Goal: Information Seeking & Learning: Learn about a topic

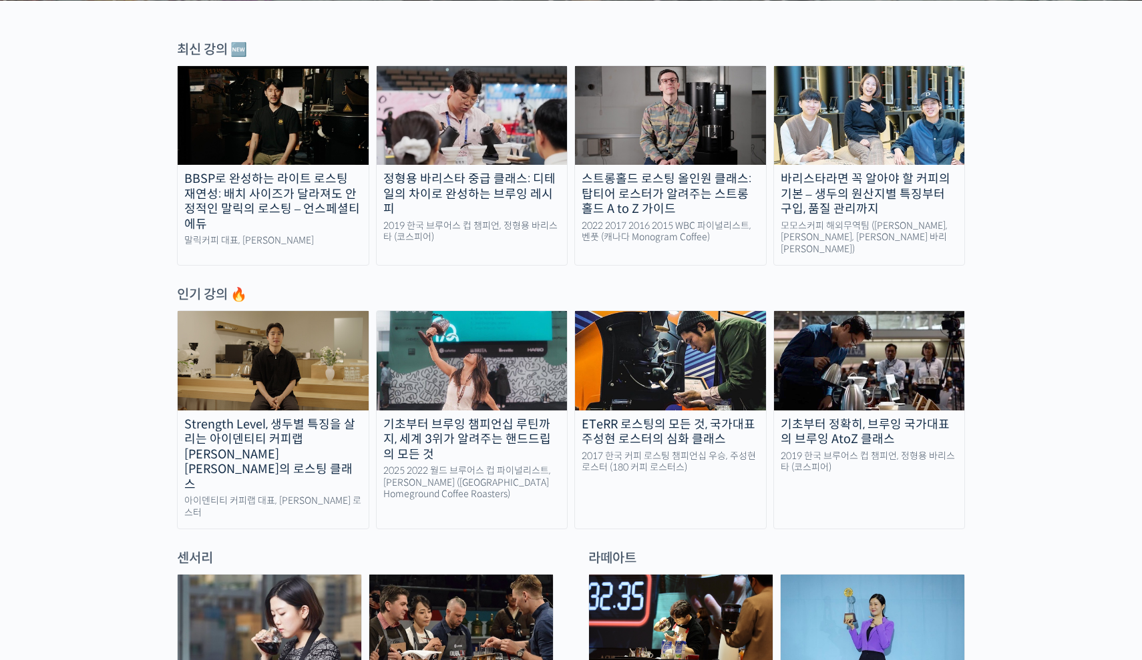
scroll to position [456, 0]
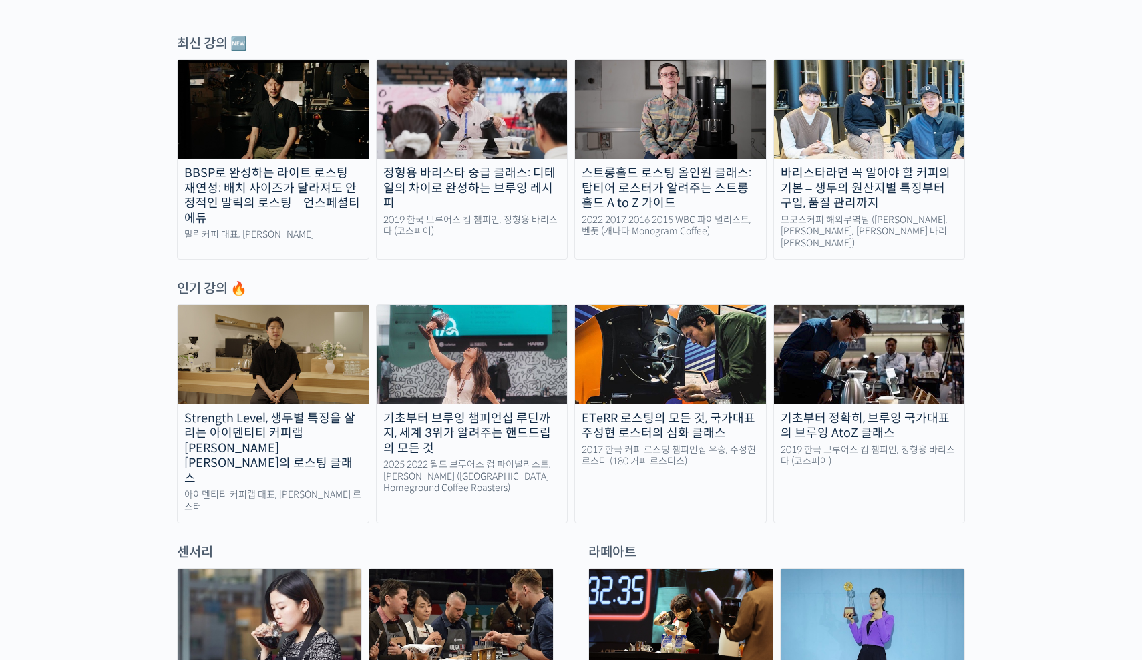
click at [295, 344] on img at bounding box center [273, 354] width 191 height 99
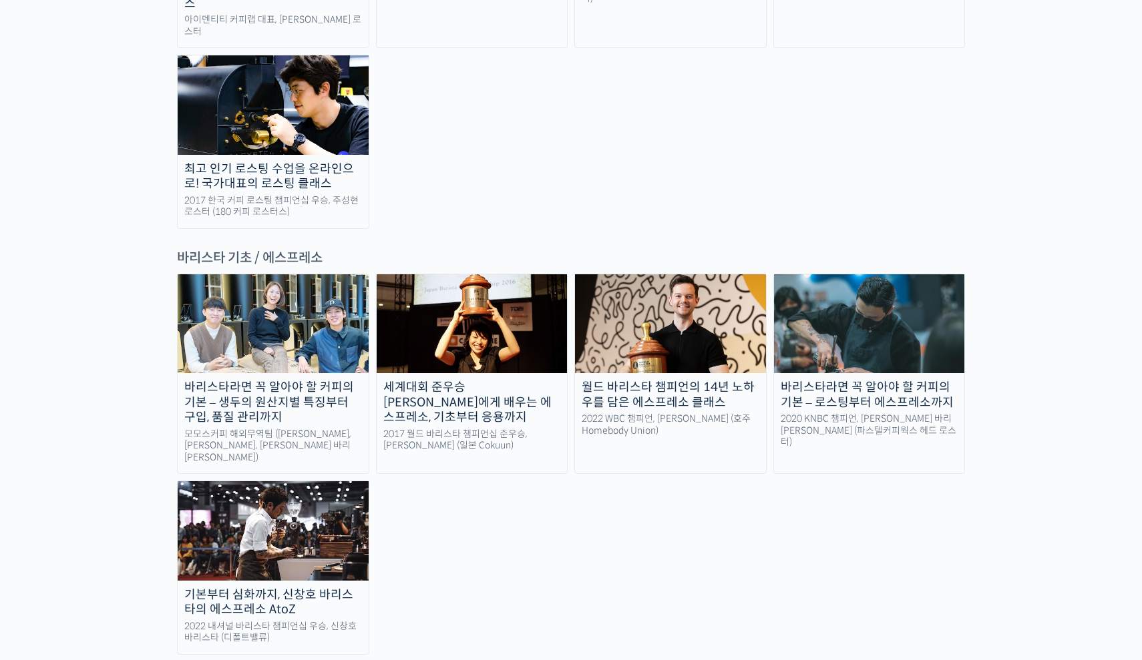
scroll to position [1637, 0]
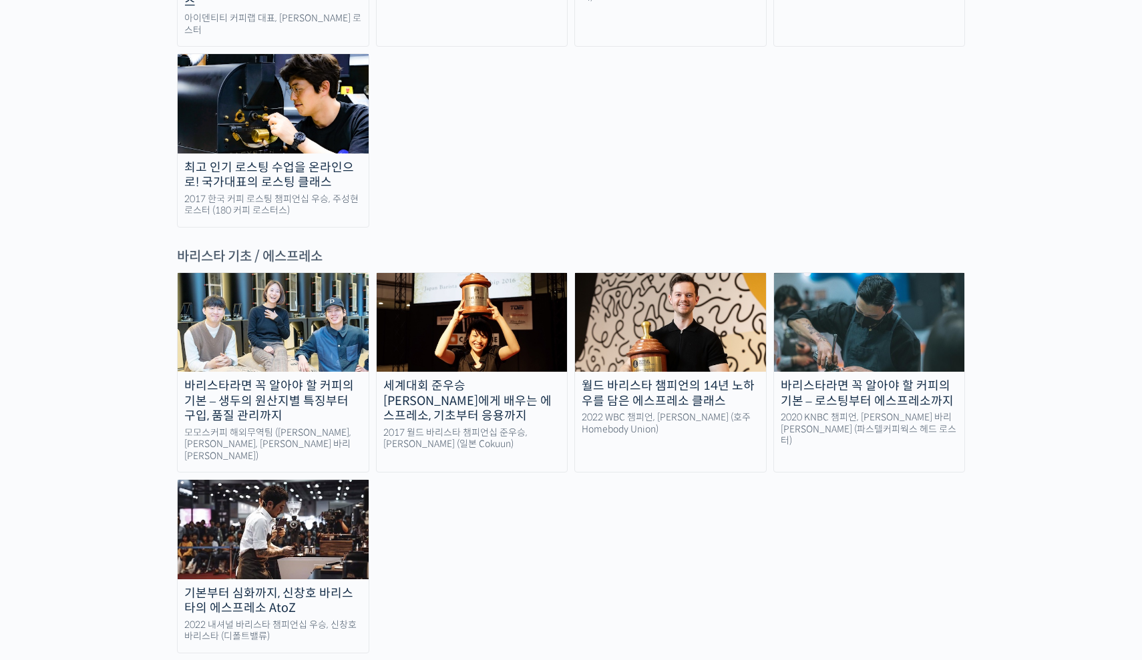
click at [338, 480] on img at bounding box center [273, 529] width 191 height 99
click at [712, 379] on div "월드 바리스타 챔피언의 14년 노하우를 담은 에스프레소 클래스" at bounding box center [670, 394] width 191 height 30
click at [928, 412] on div "2020 KNBC 챔피언, 방현영 바리스타 (파스텔커피웍스 헤드 로스터)" at bounding box center [869, 429] width 191 height 35
click at [692, 273] on img at bounding box center [670, 322] width 191 height 99
click at [471, 273] on img at bounding box center [472, 322] width 191 height 99
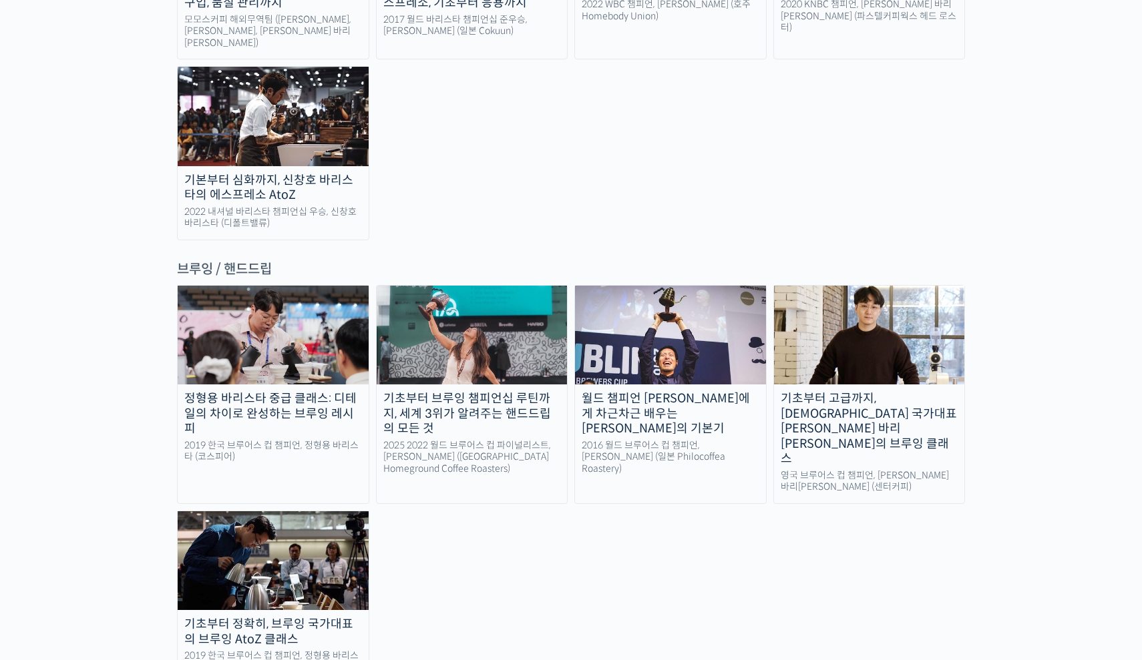
scroll to position [2052, 0]
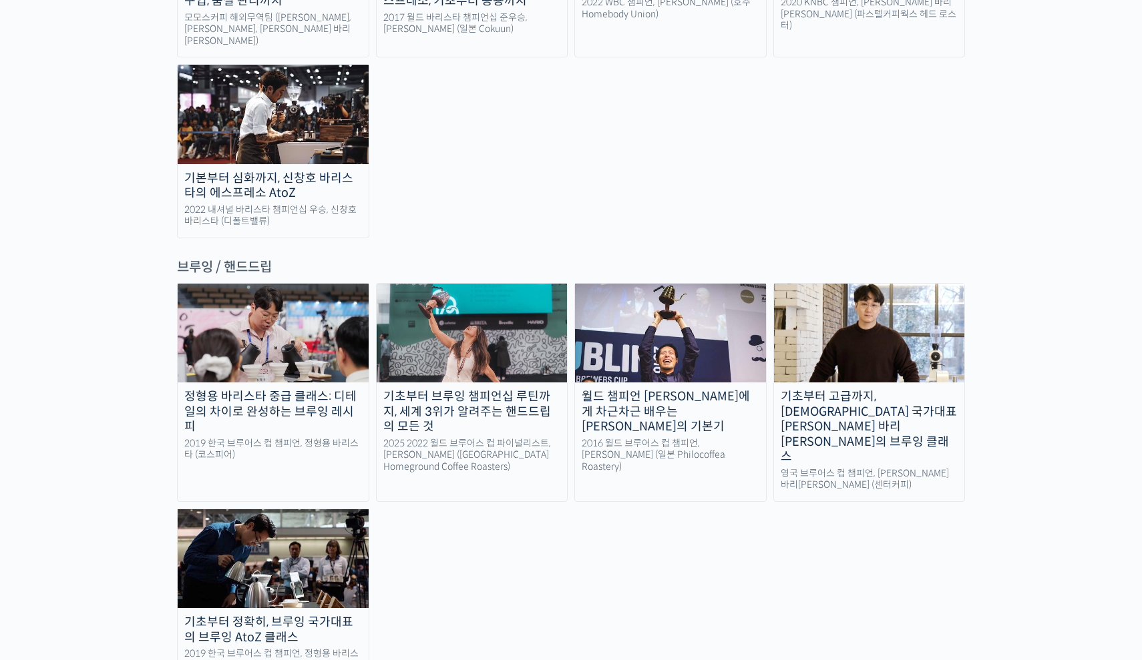
click at [656, 283] on link "월드 챔피언 테츠 카스야에게 차근차근 배우는 브루잉의 기본기 2016 월드 브루어스 컵 챔피언, 테츠 카스야 (일본 Philocoffea Ro…" at bounding box center [670, 392] width 192 height 219
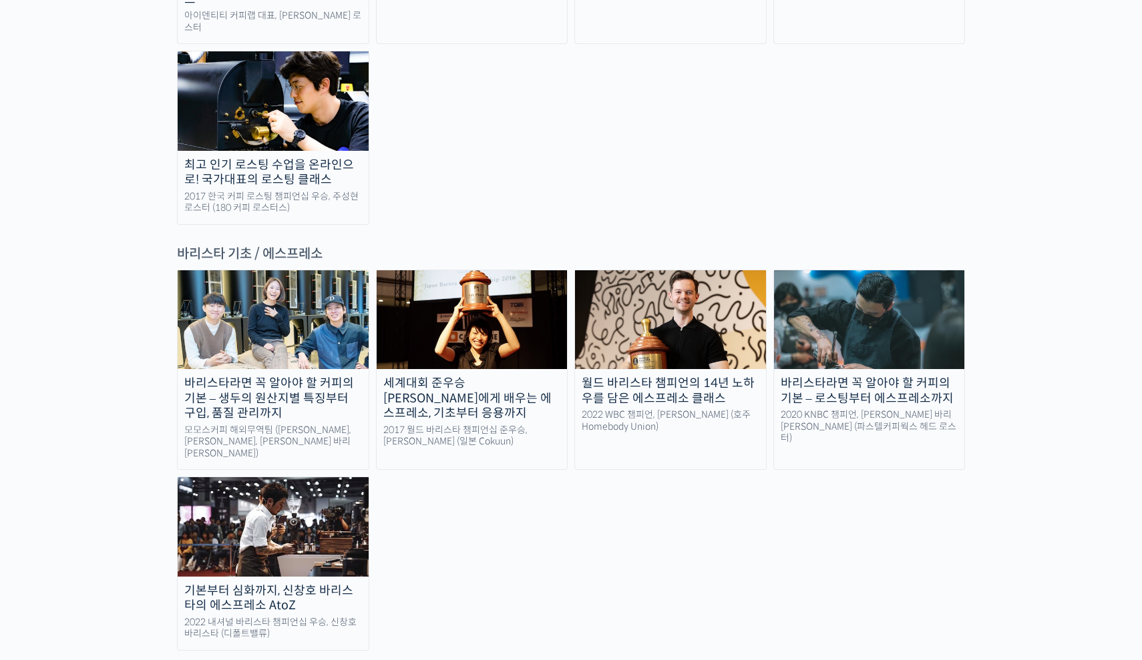
scroll to position [1618, 0]
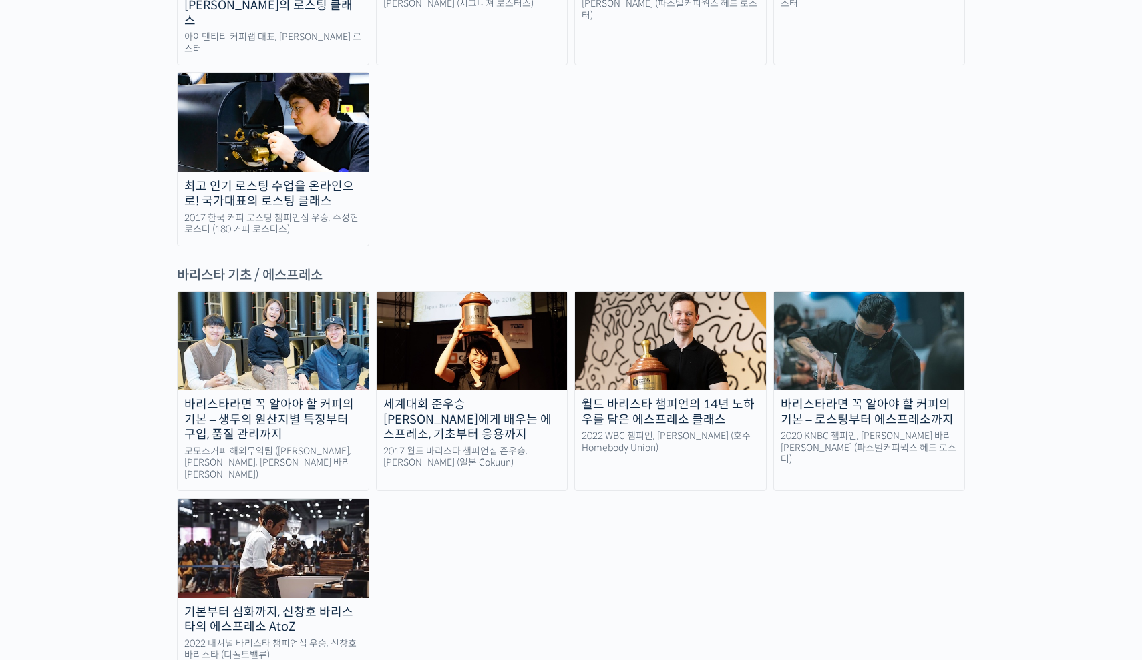
click at [843, 292] on img at bounding box center [869, 341] width 191 height 99
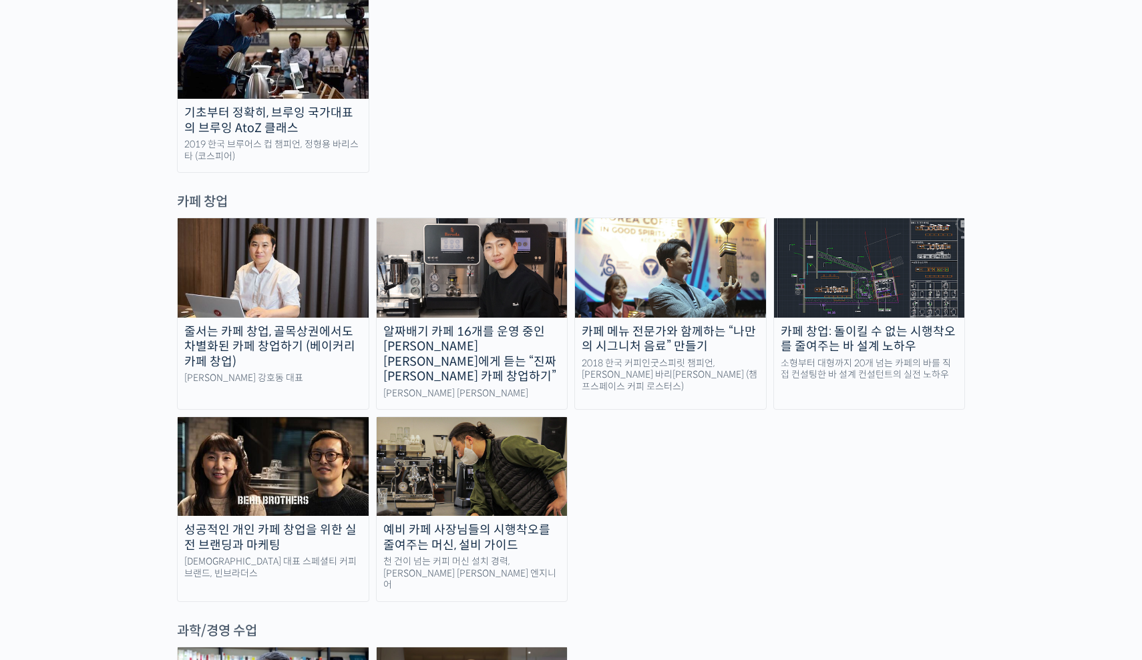
scroll to position [2558, 0]
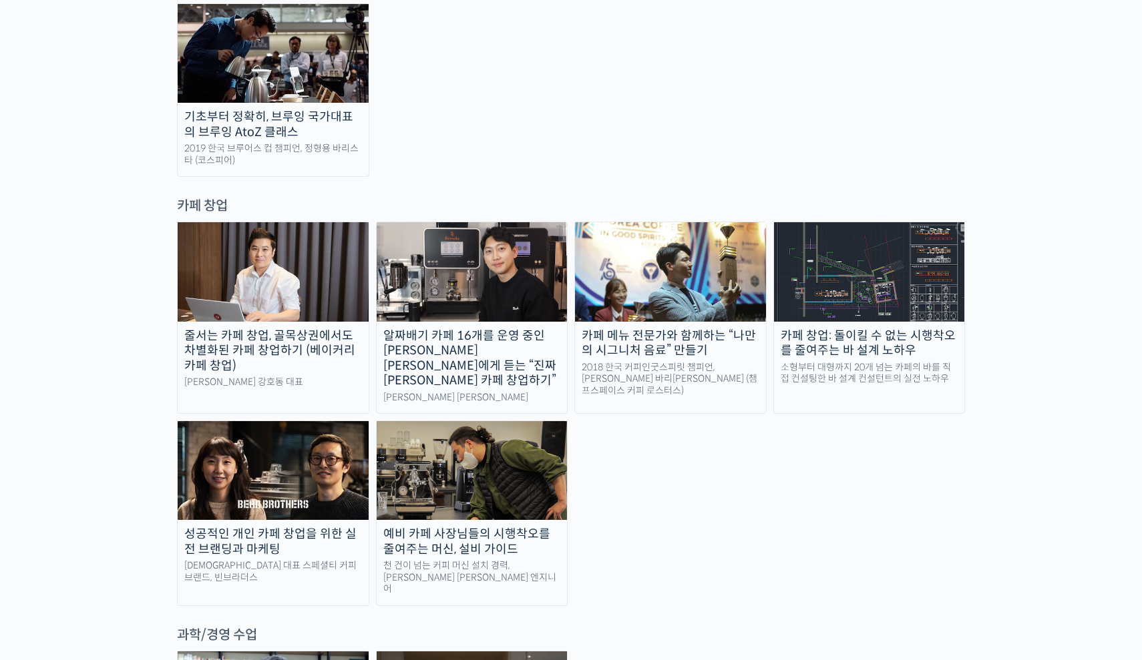
click at [278, 421] on img at bounding box center [273, 470] width 191 height 99
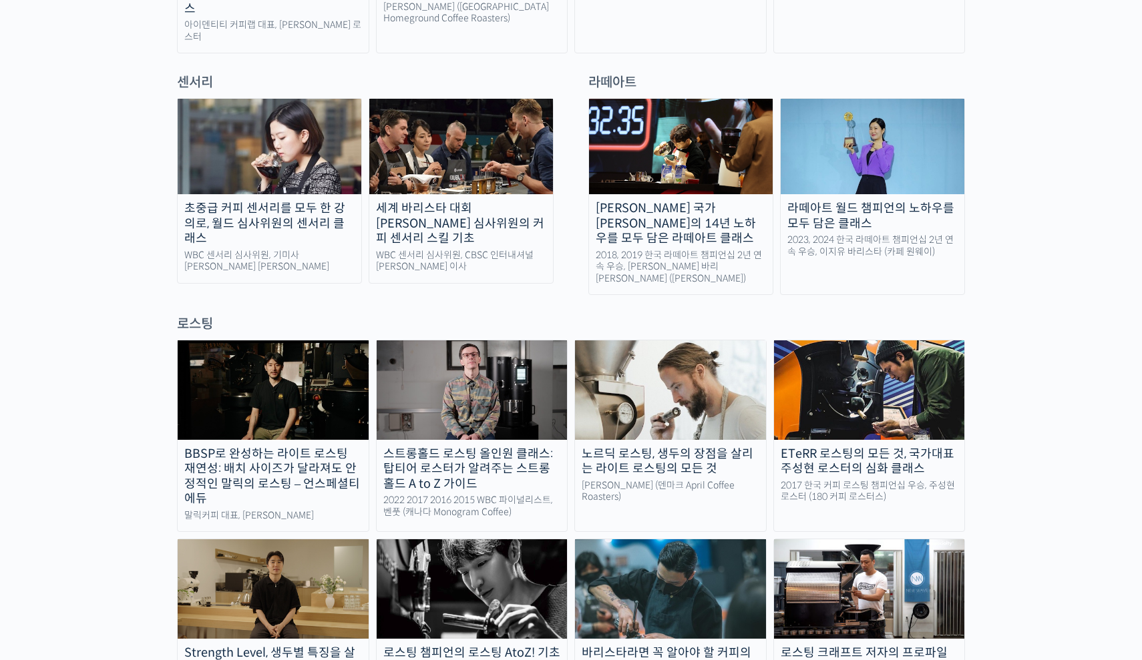
scroll to position [723, 0]
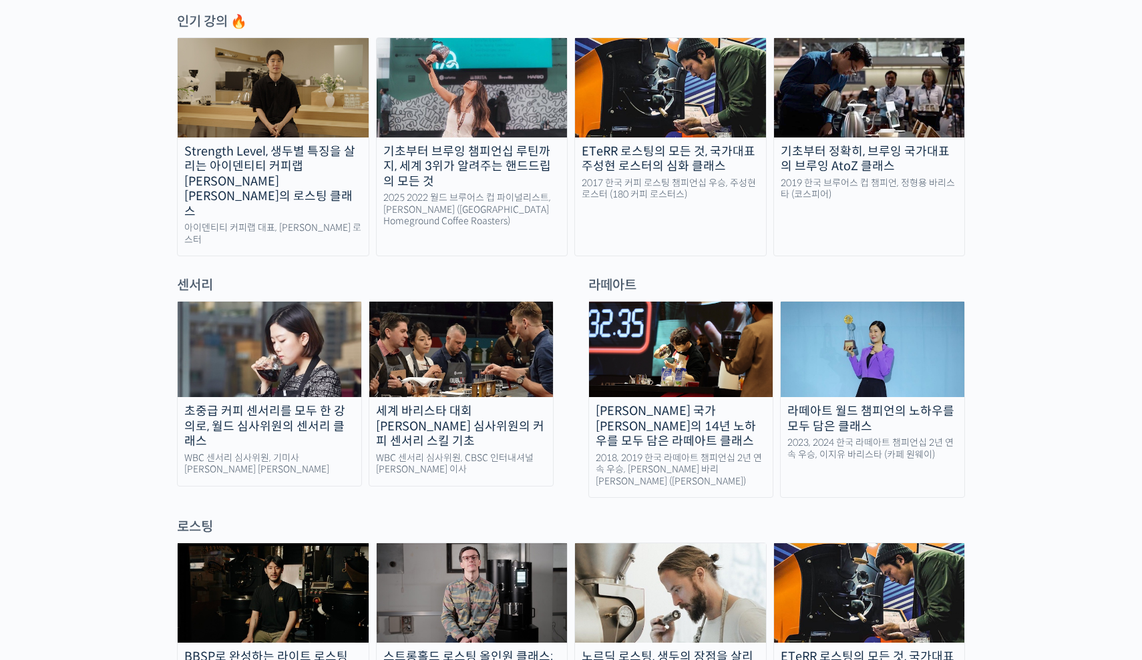
click at [462, 340] on img at bounding box center [461, 349] width 184 height 95
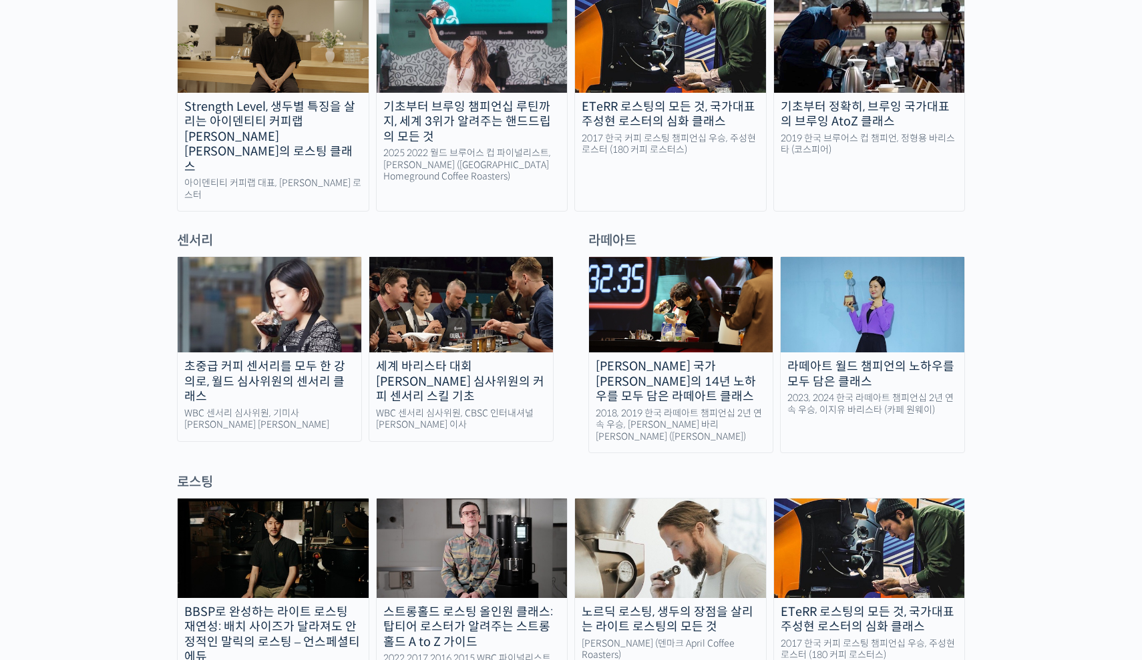
scroll to position [766, 0]
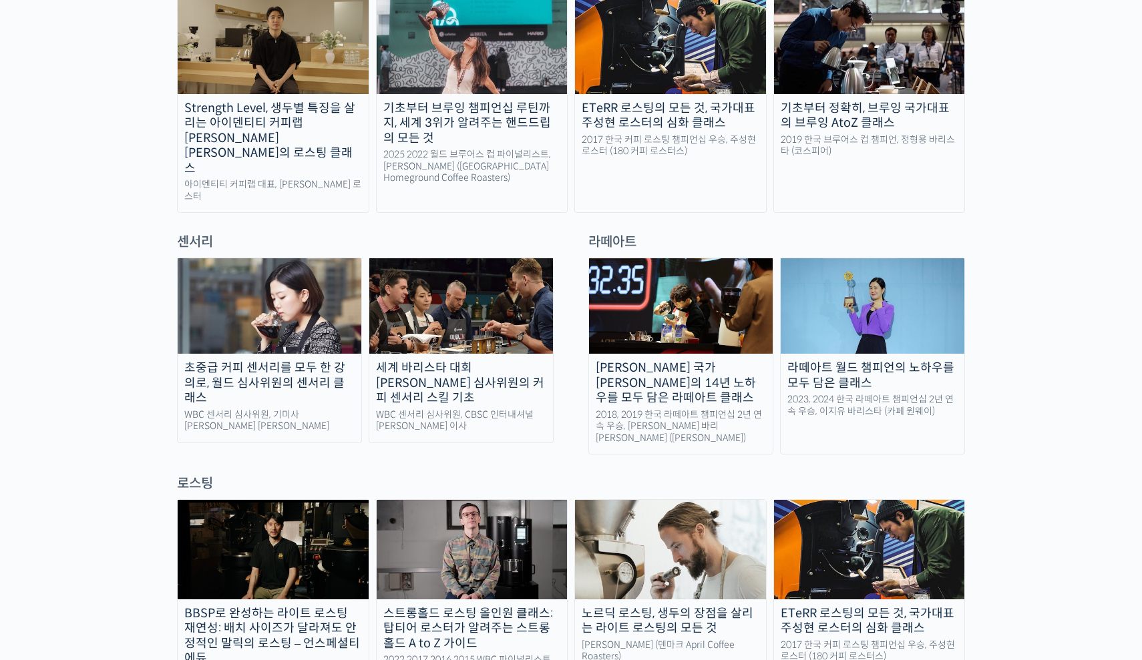
click at [317, 361] on div "초중급 커피 센서리를 모두 한 강의로, 월드 심사위원의 센서리 클래스" at bounding box center [270, 383] width 184 height 45
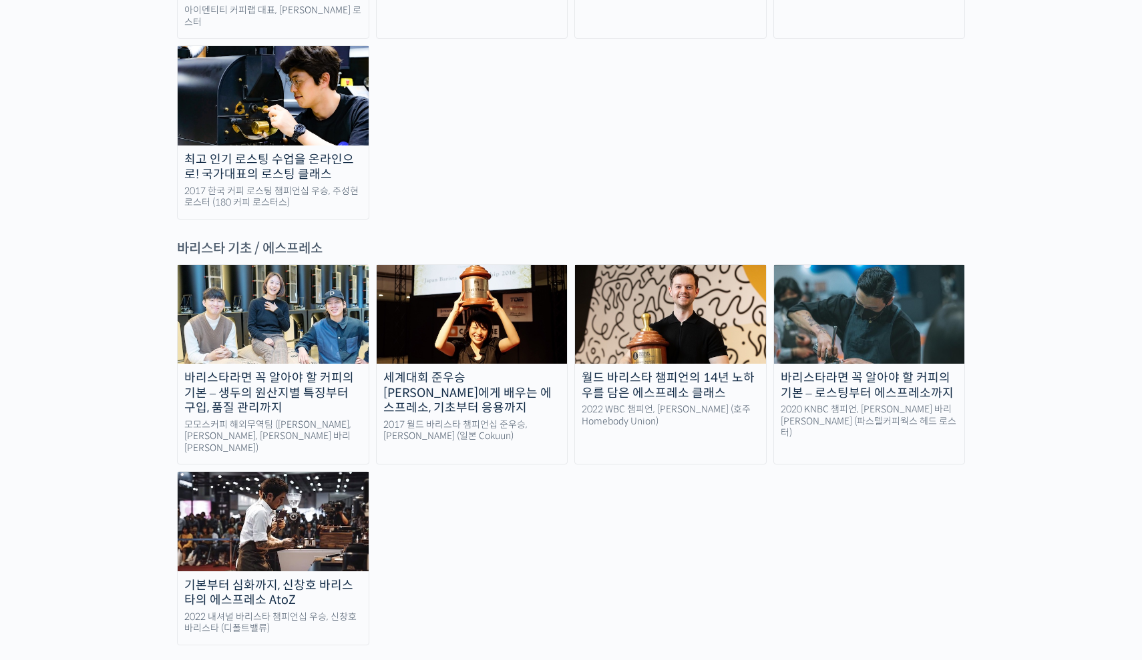
scroll to position [1653, 0]
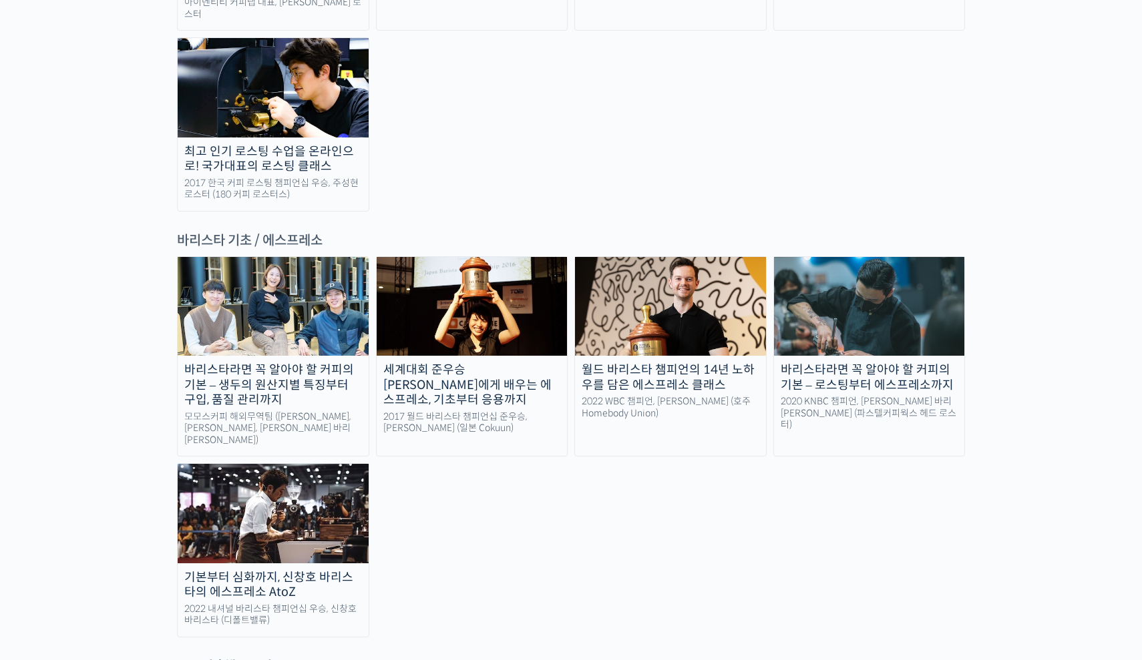
click at [702, 257] on img at bounding box center [670, 306] width 191 height 99
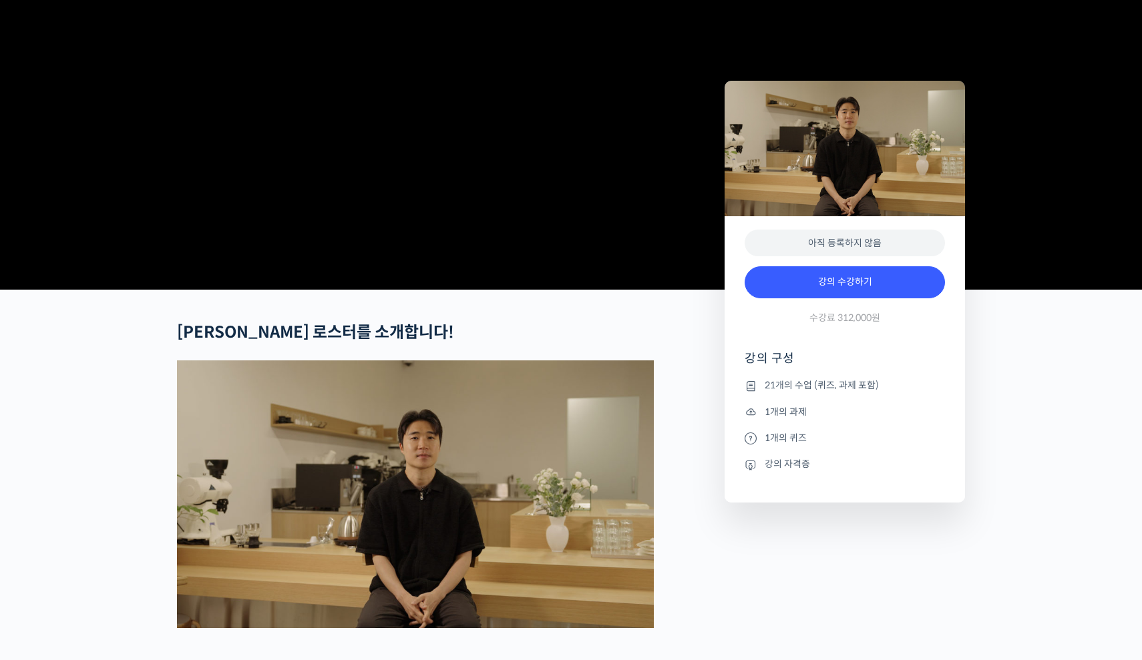
scroll to position [653, 0]
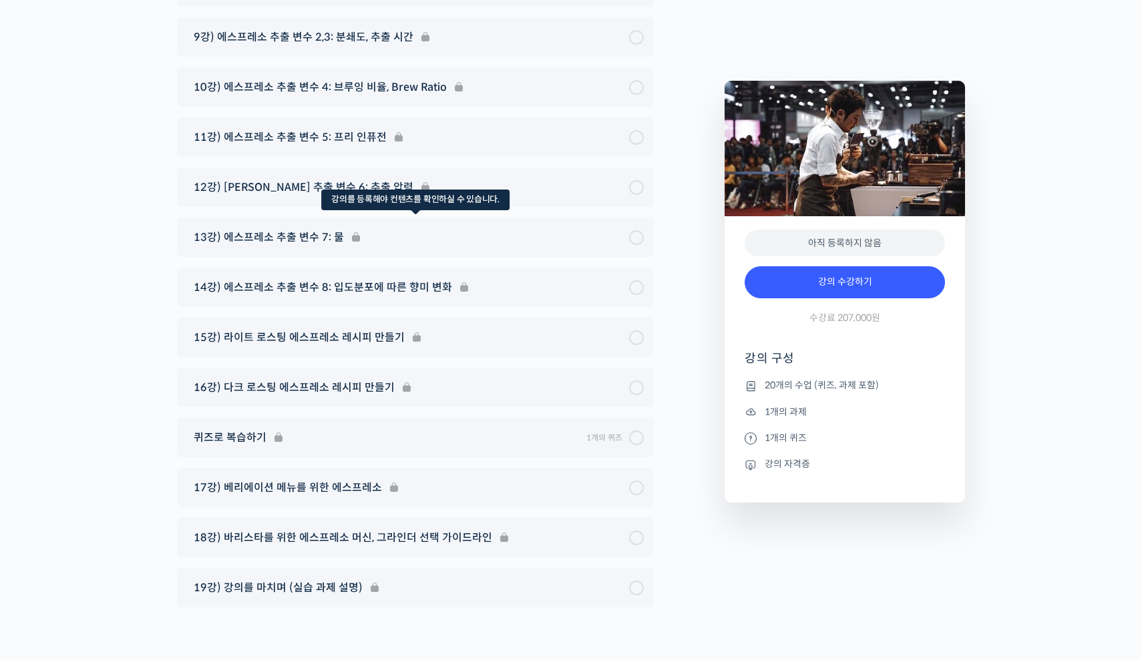
scroll to position [7571, 0]
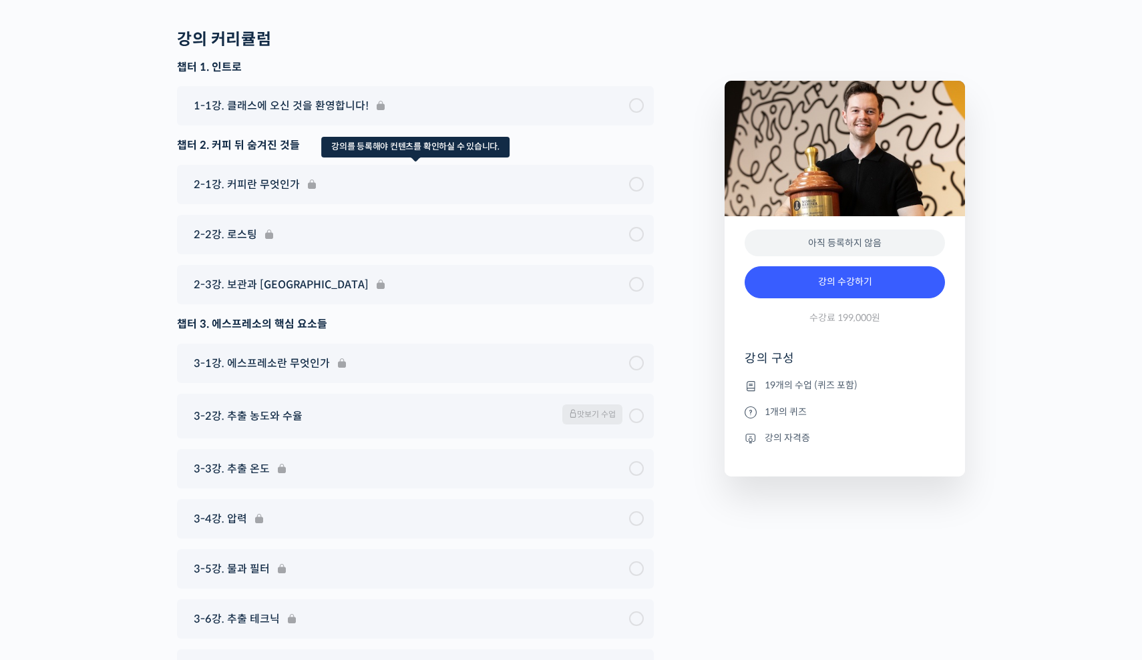
scroll to position [6633, 0]
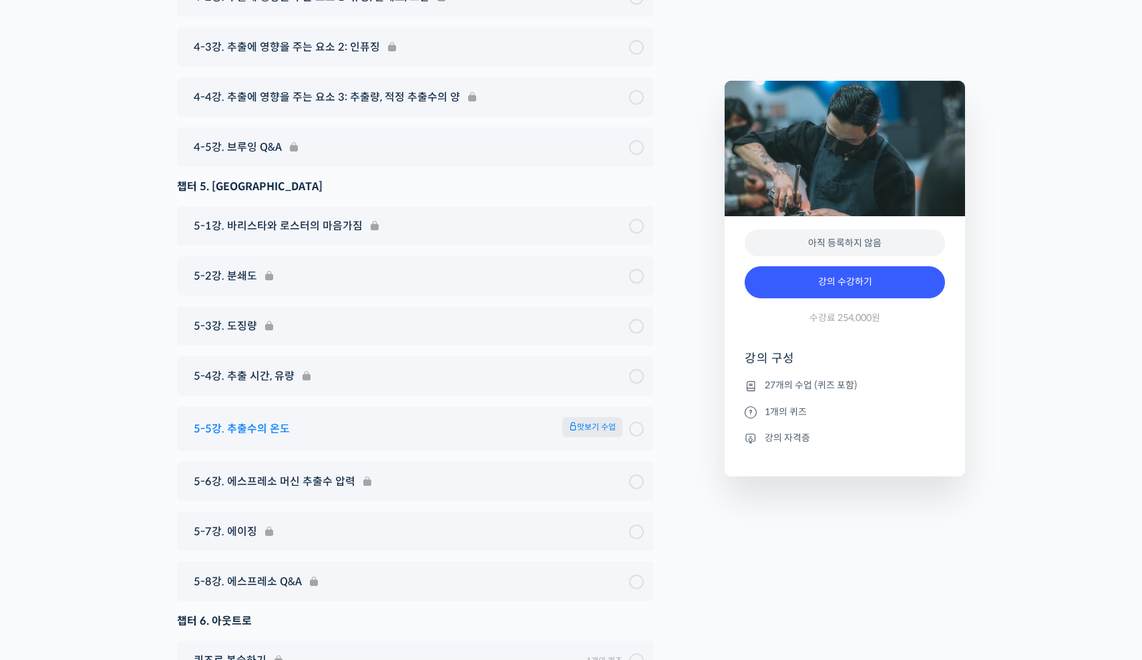
scroll to position [6454, 0]
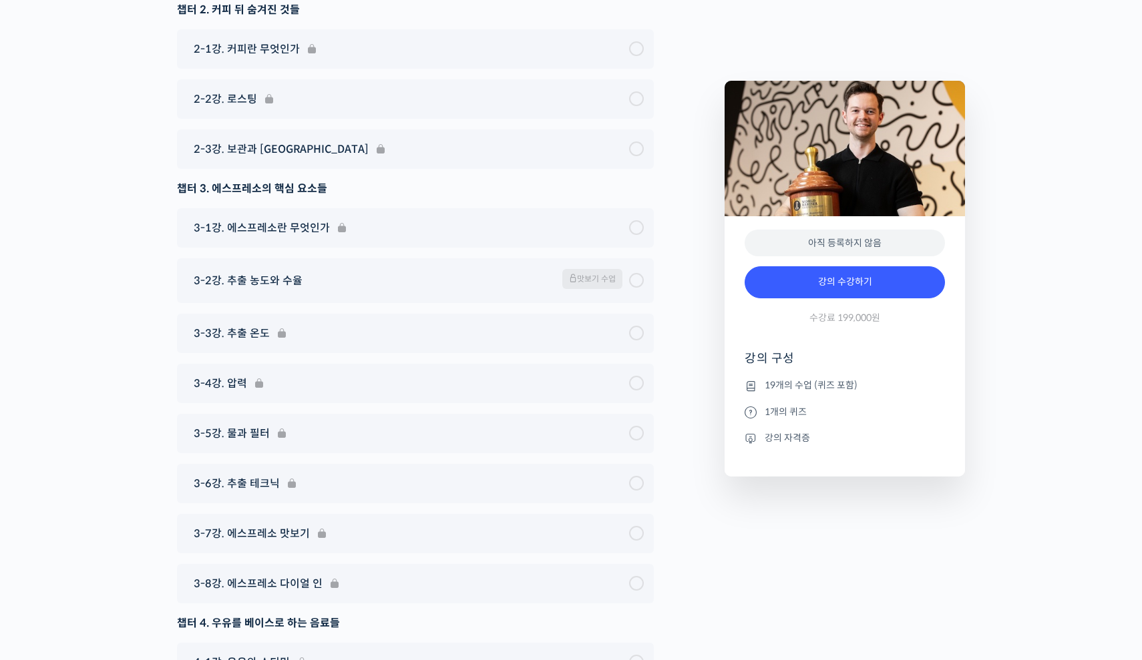
scroll to position [6724, 0]
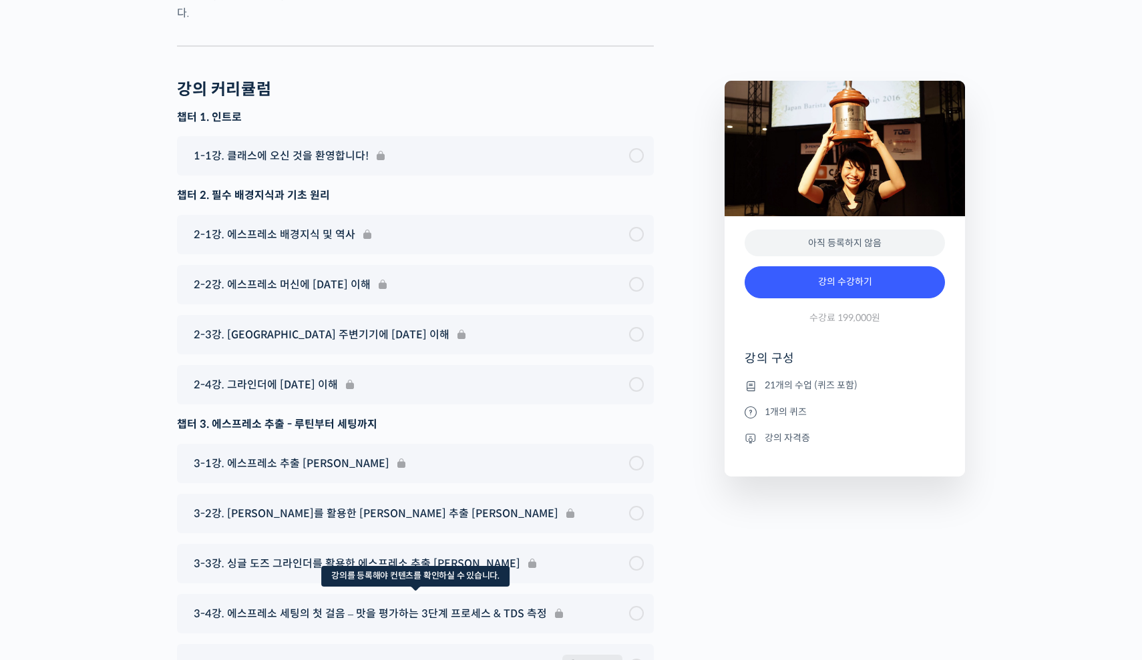
scroll to position [5446, 0]
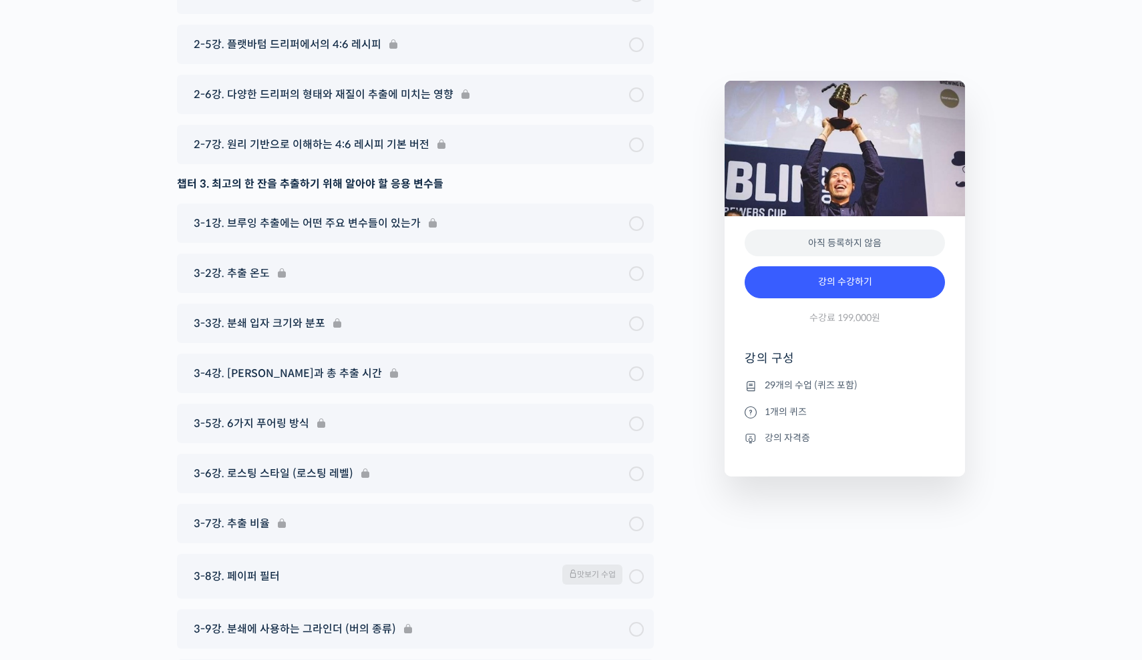
scroll to position [6021, 0]
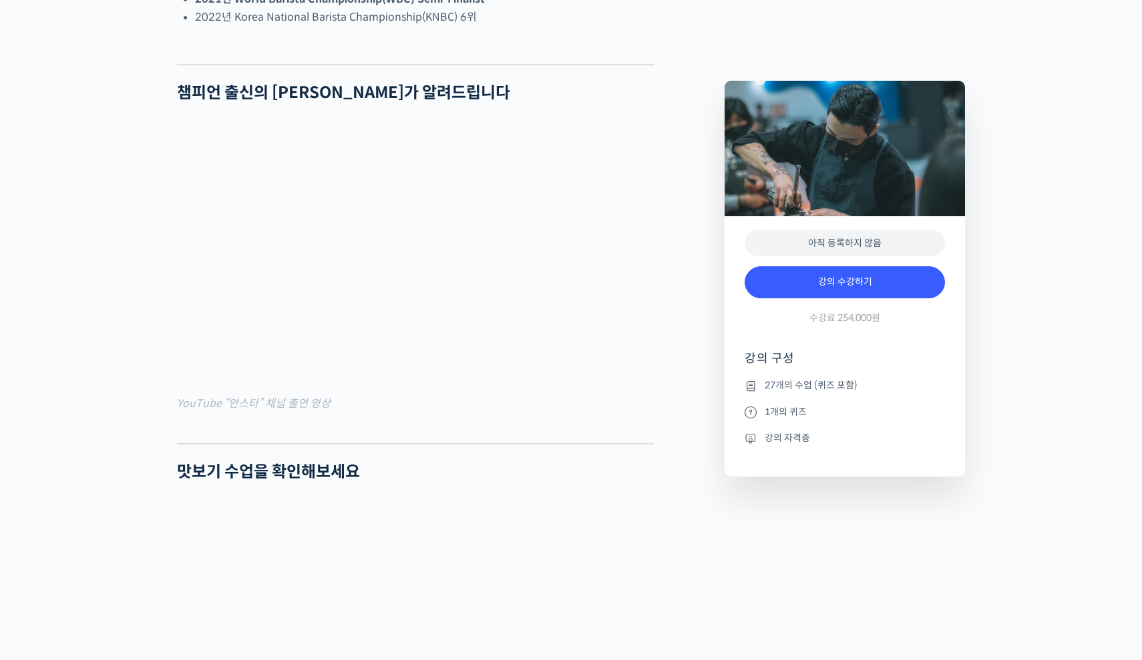
scroll to position [1563, 0]
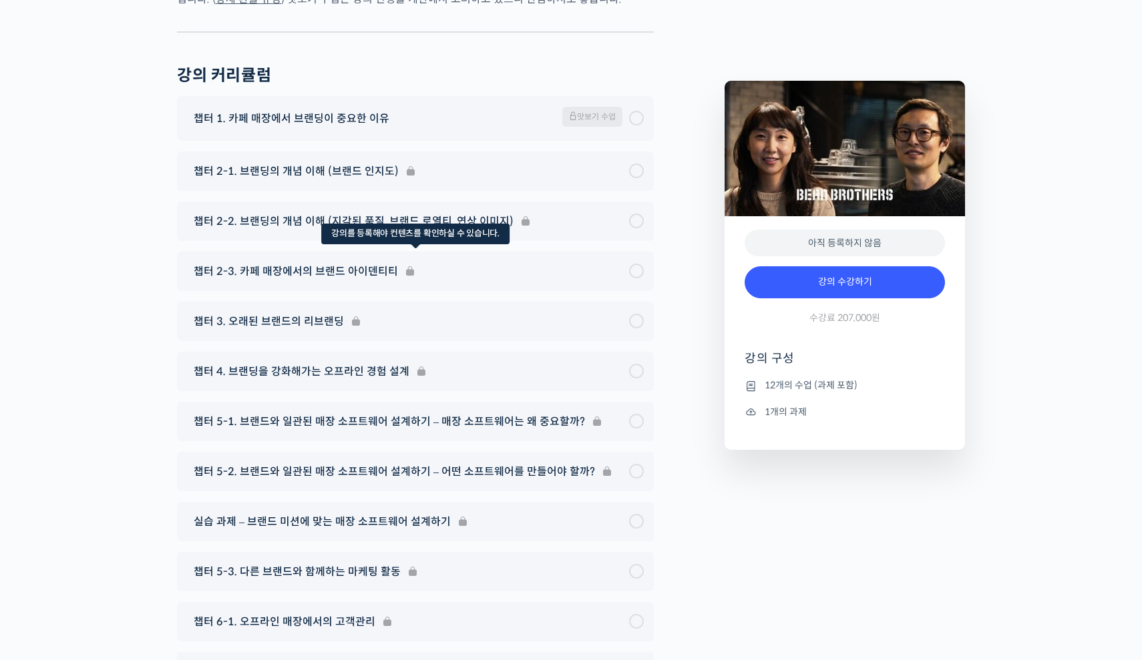
scroll to position [5327, 0]
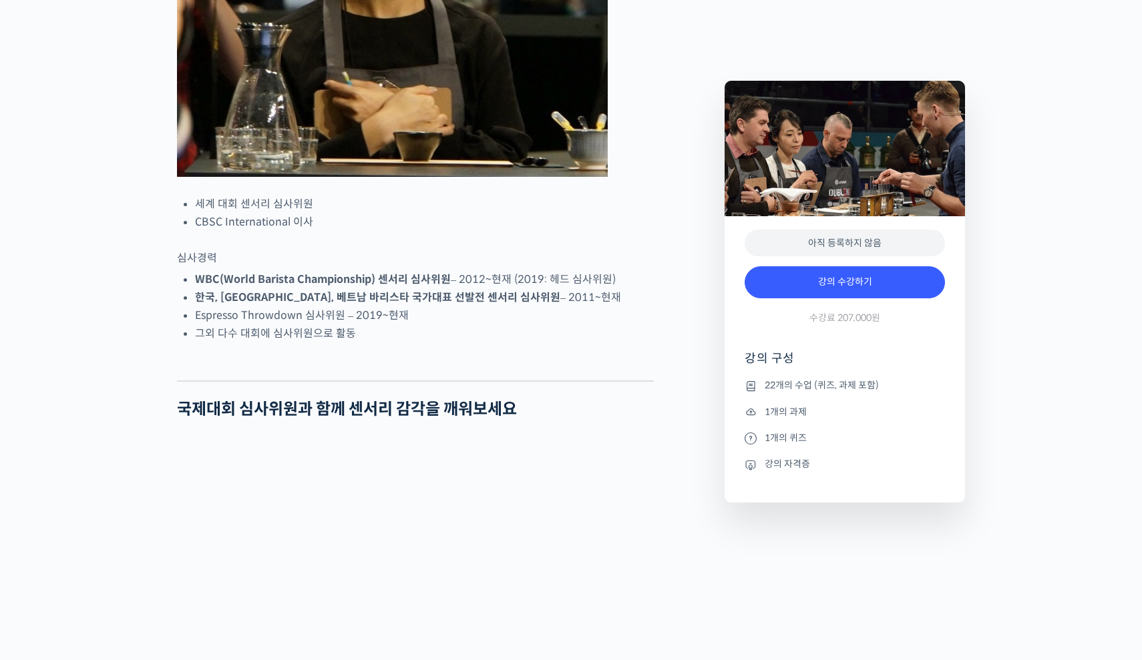
scroll to position [758, 0]
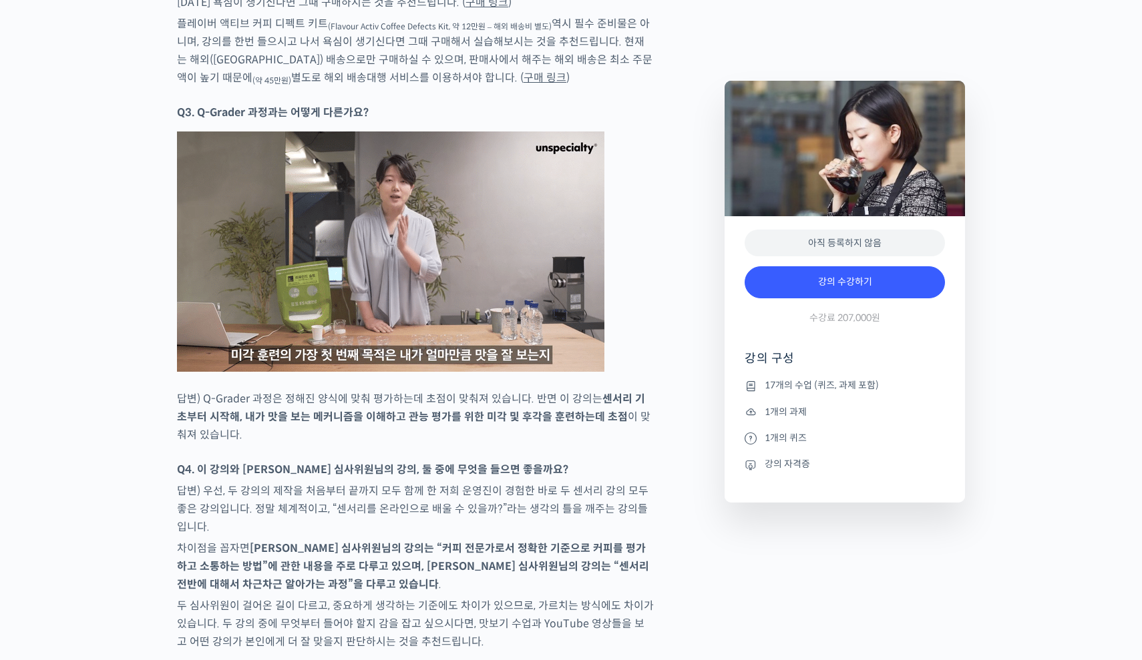
scroll to position [7421, 0]
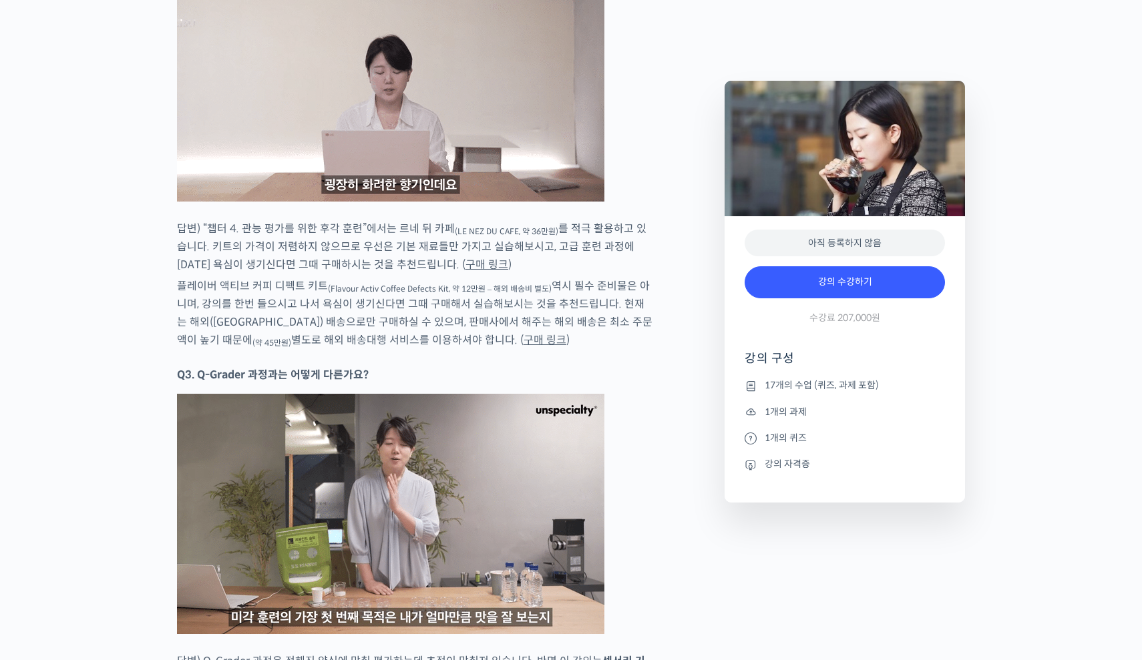
click at [523, 333] on link "구매 링크" at bounding box center [544, 340] width 43 height 14
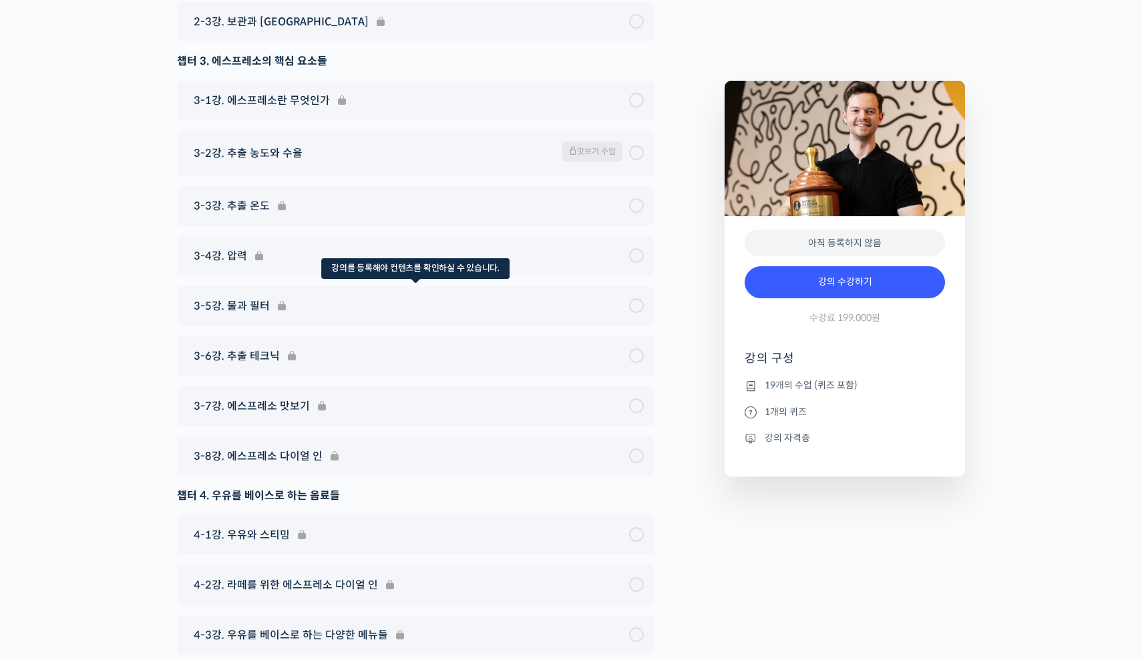
scroll to position [6846, 0]
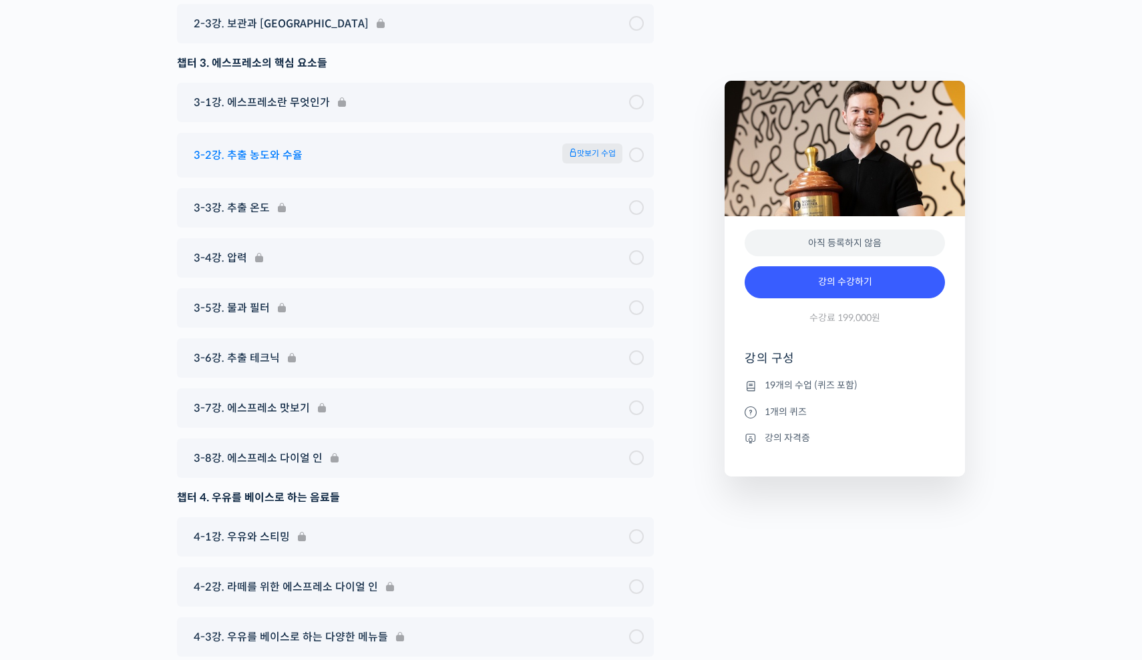
click at [593, 155] on span "맛보기 수업" at bounding box center [592, 154] width 60 height 20
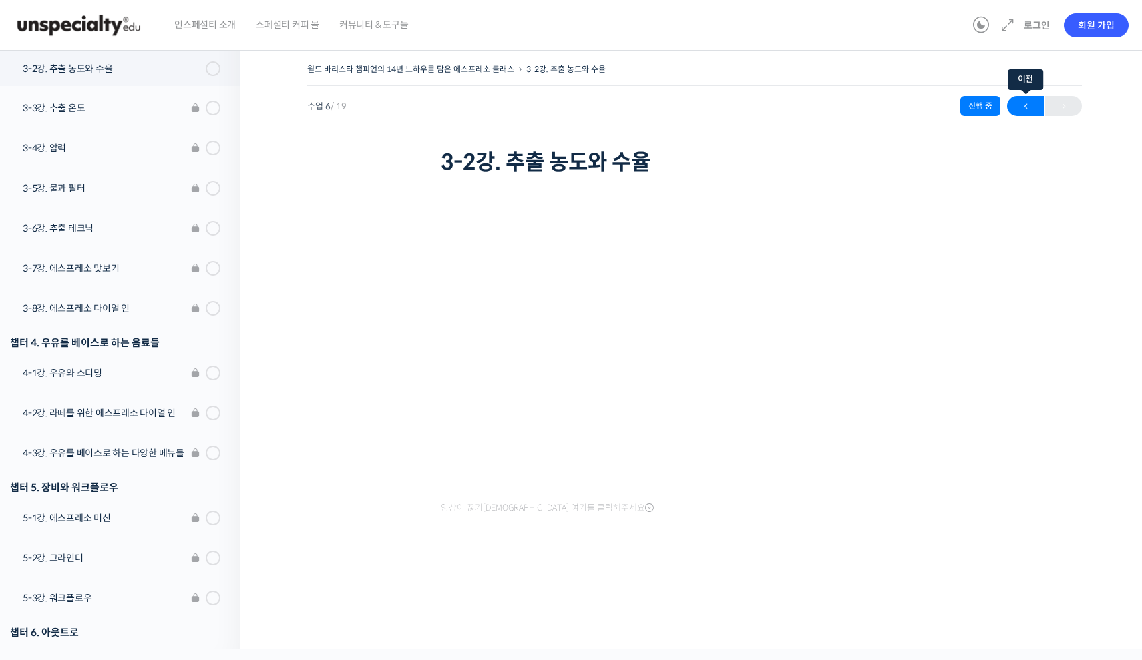
click at [1032, 107] on span "←" at bounding box center [1025, 106] width 37 height 18
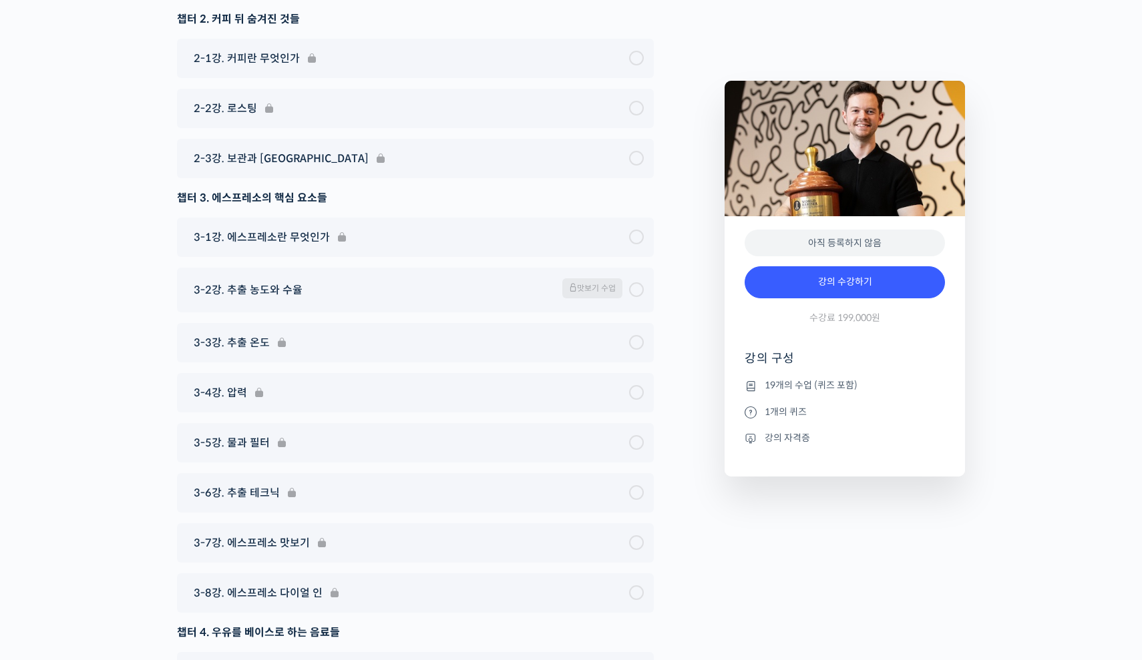
scroll to position [6708, 0]
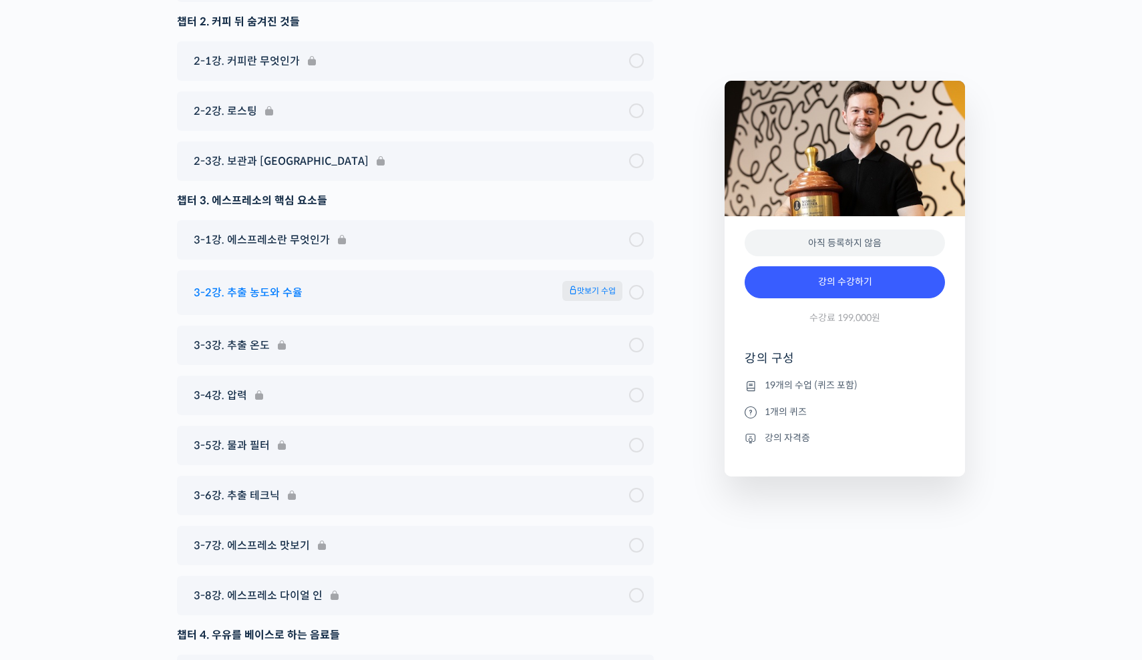
click at [600, 294] on span "맛보기 수업" at bounding box center [592, 291] width 60 height 20
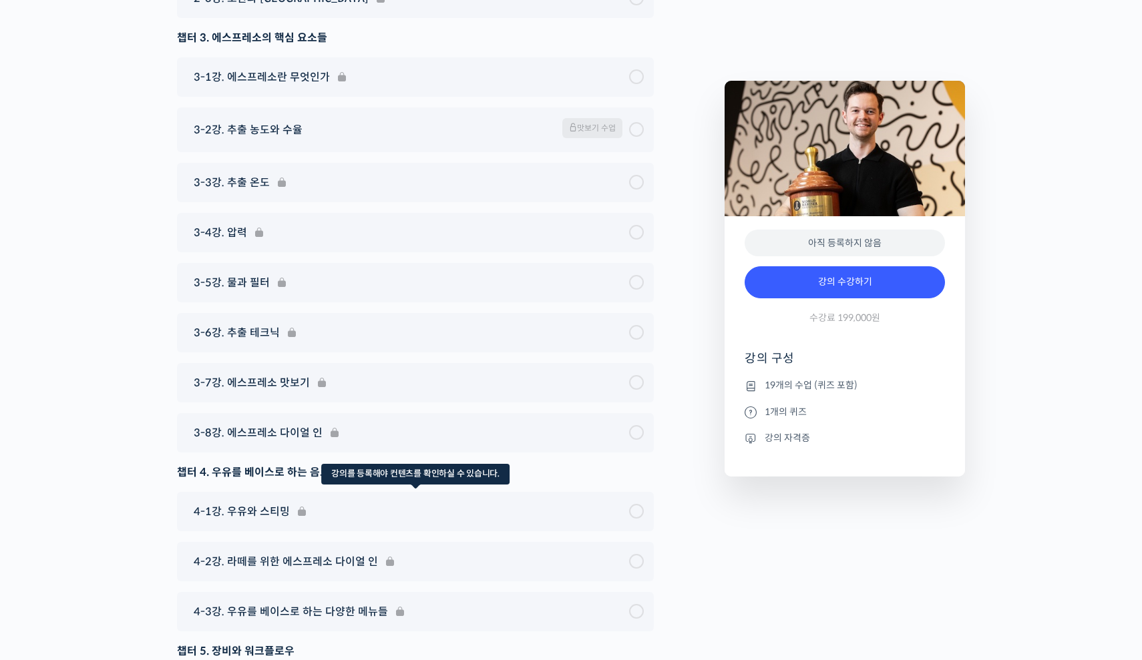
scroll to position [6846, 0]
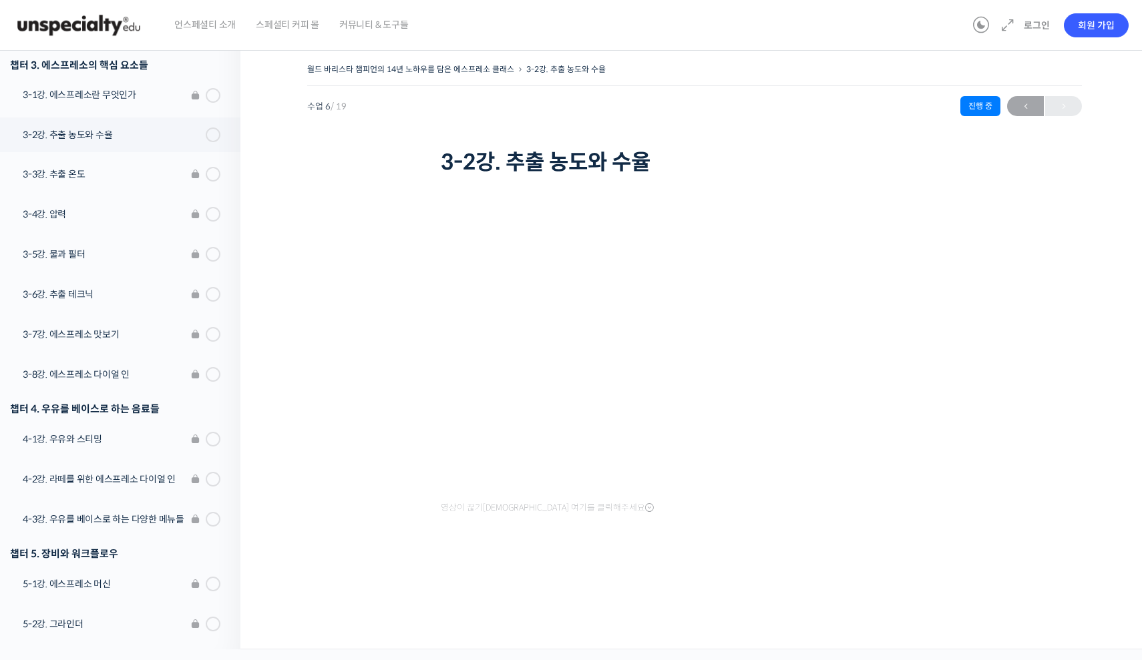
scroll to position [444, 0]
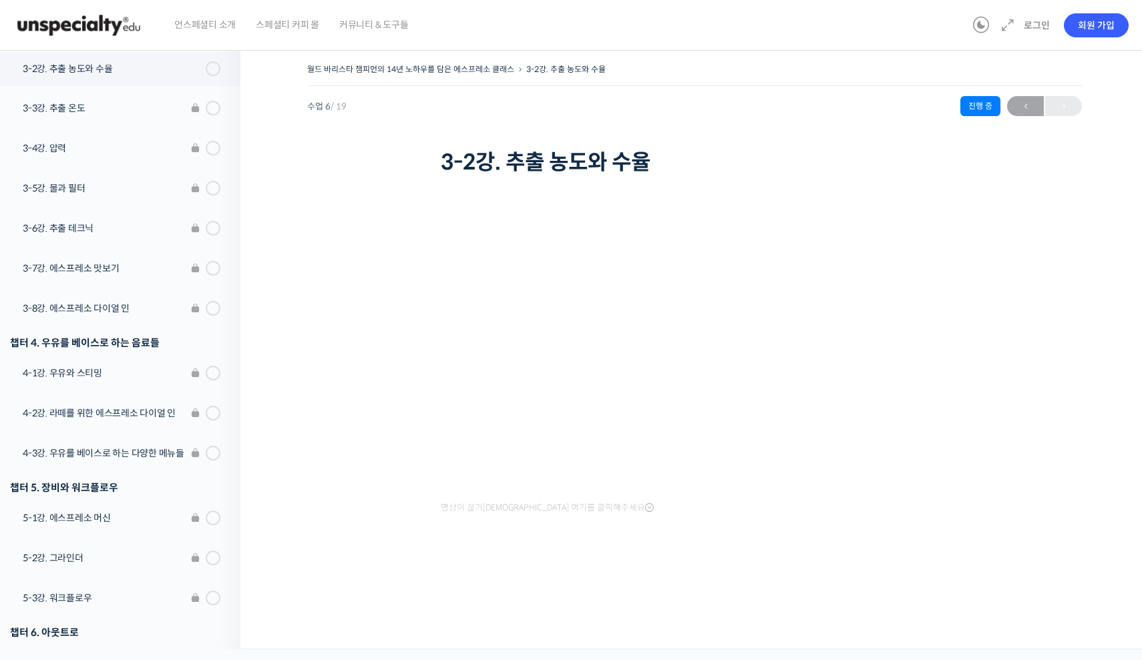
click at [981, 116] on div "월드 바리스타 챔피언의 14년 노하우를 담은 에스프레소 클래스 3-2강. 추출 농도와 수율 수업 6 / 19 진행 중 ← 이전 3-2강. 추출…" at bounding box center [694, 119] width 774 height 119
click at [1030, 112] on span "←" at bounding box center [1025, 106] width 37 height 18
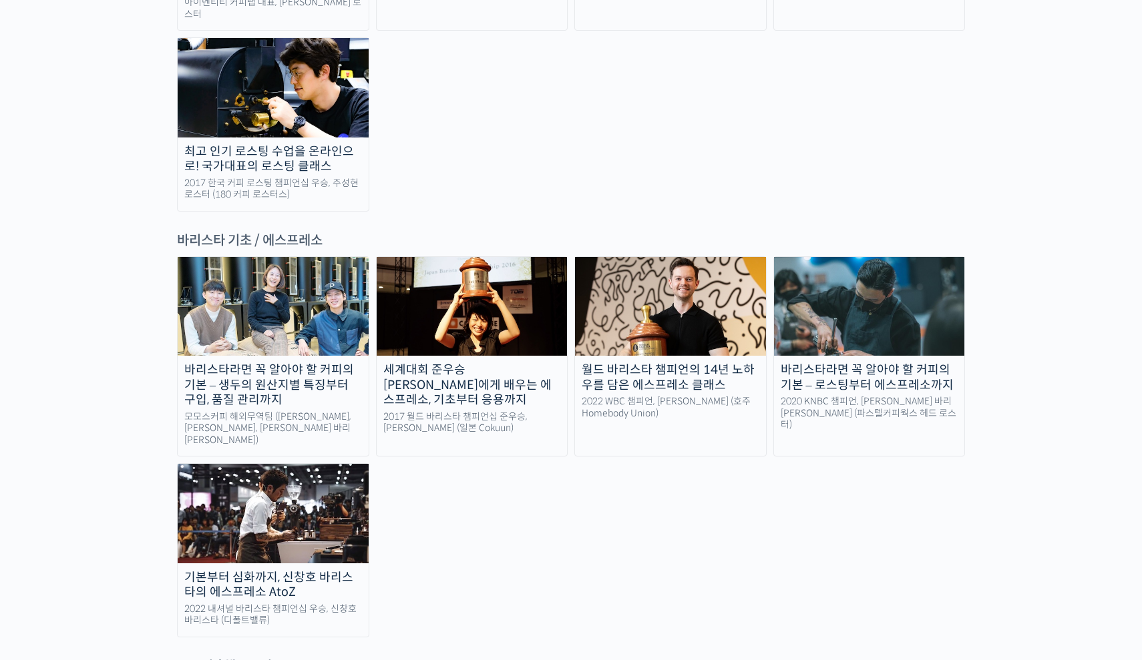
click at [332, 464] on img at bounding box center [273, 513] width 191 height 99
click at [469, 257] on img at bounding box center [472, 306] width 191 height 99
click at [686, 257] on img at bounding box center [670, 306] width 191 height 99
click at [648, 257] on img at bounding box center [670, 306] width 191 height 99
click at [899, 257] on img at bounding box center [869, 306] width 191 height 99
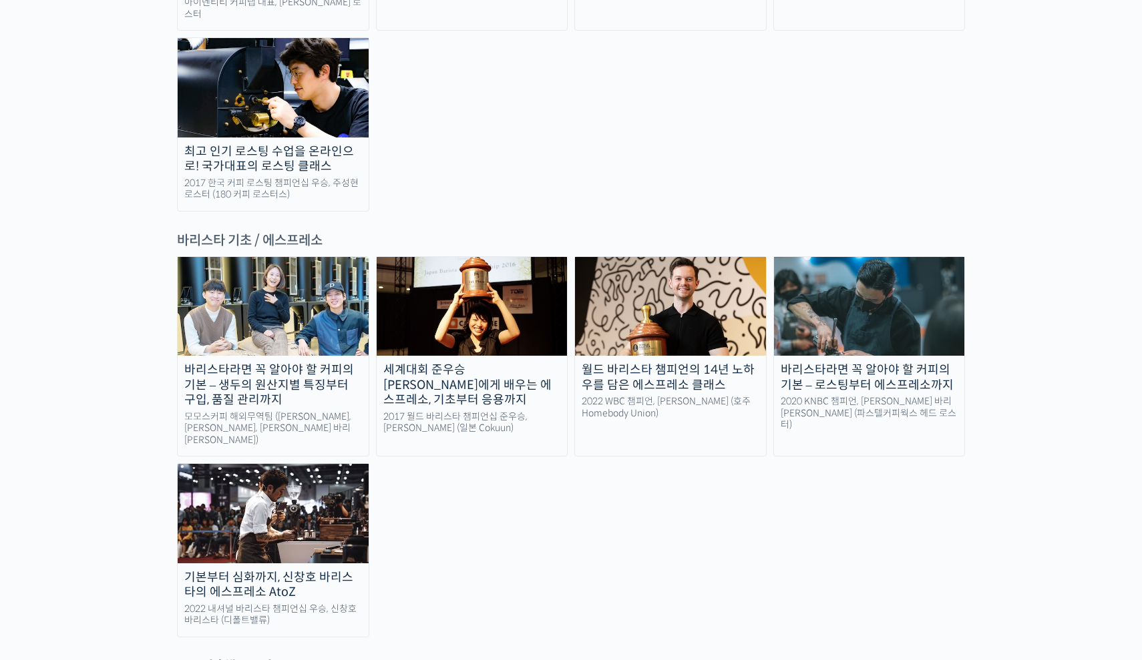
click at [312, 464] on img at bounding box center [273, 513] width 191 height 99
click at [630, 257] on img at bounding box center [670, 306] width 191 height 99
click at [302, 464] on img at bounding box center [273, 513] width 191 height 99
click at [308, 464] on img at bounding box center [273, 513] width 191 height 99
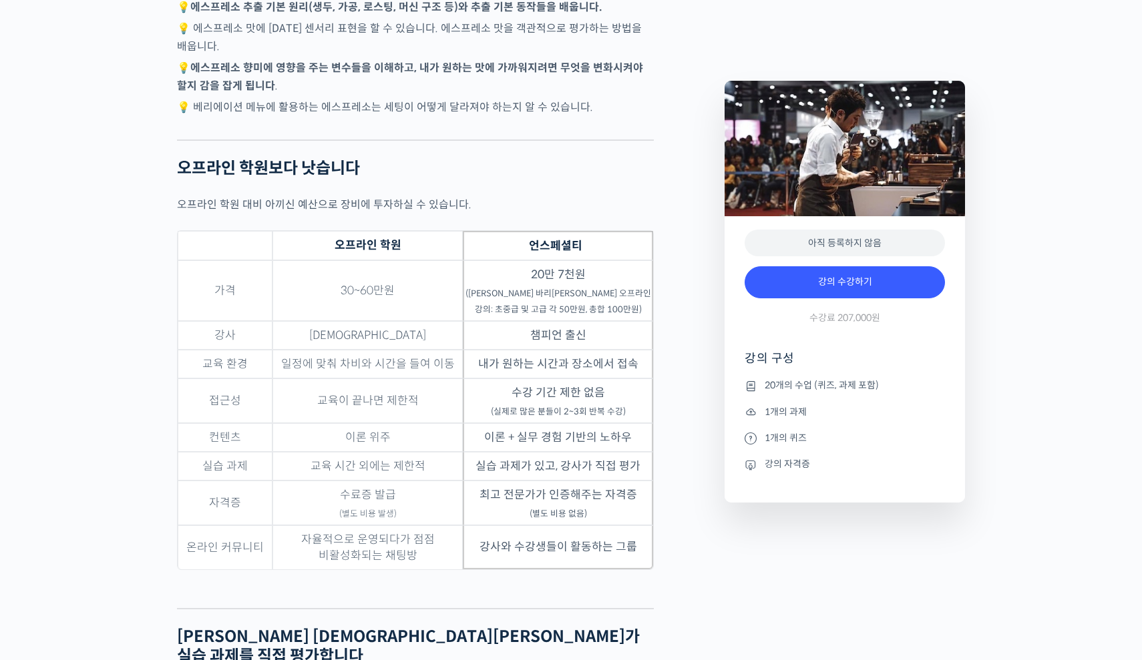
scroll to position [3303, 0]
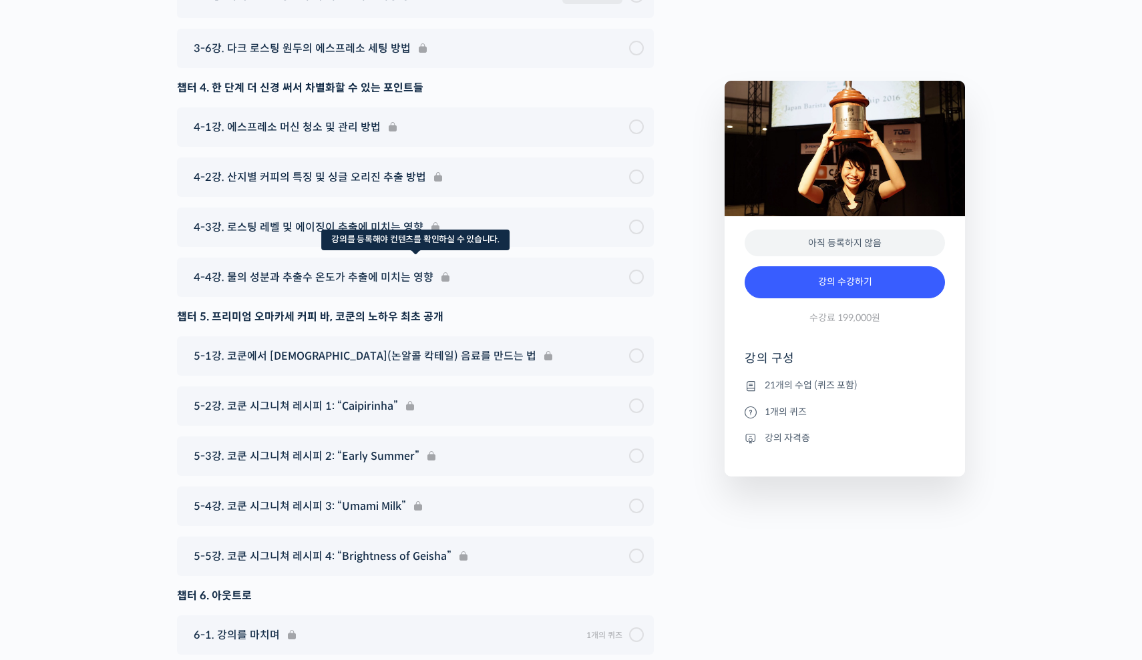
scroll to position [6125, 0]
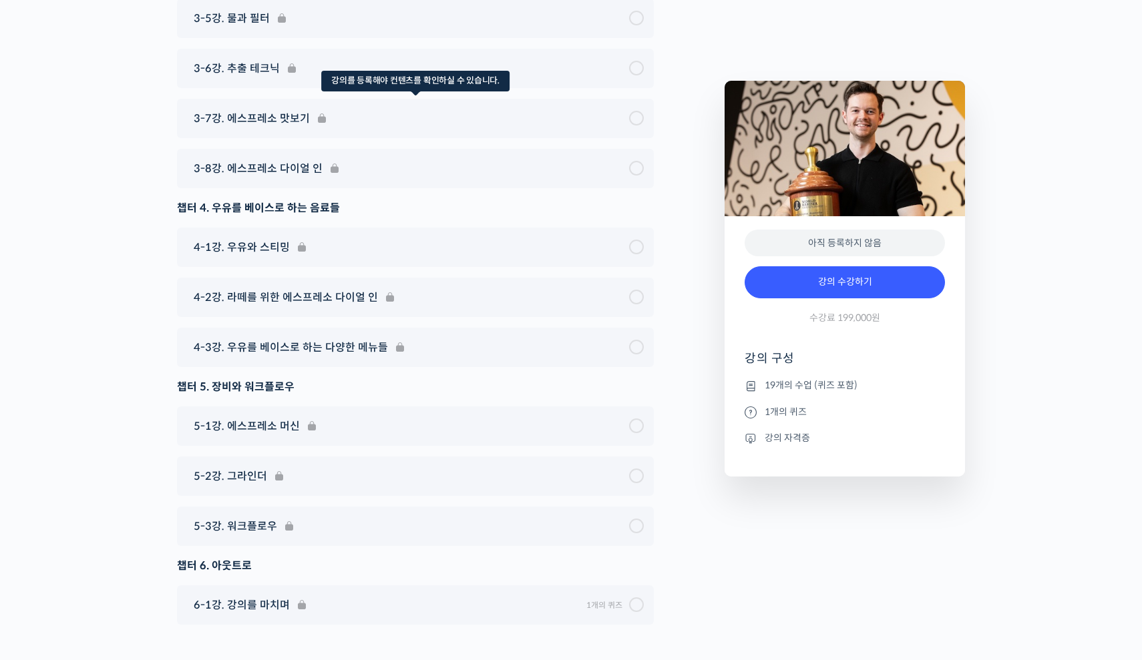
scroll to position [7147, 0]
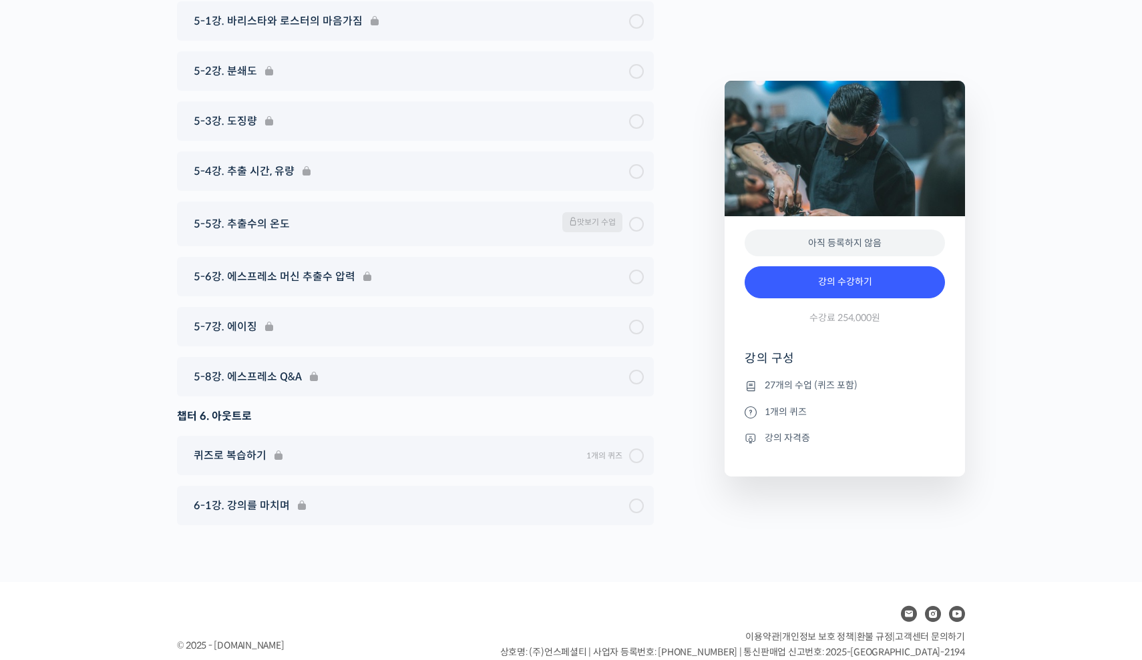
scroll to position [6636, 0]
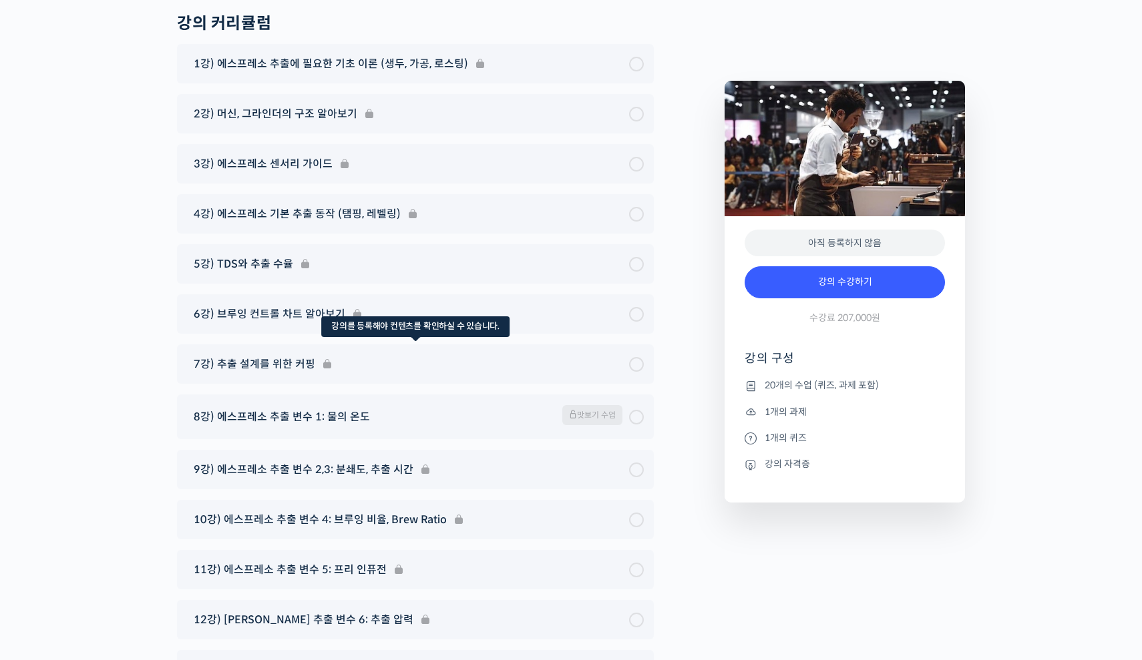
scroll to position [7063, 0]
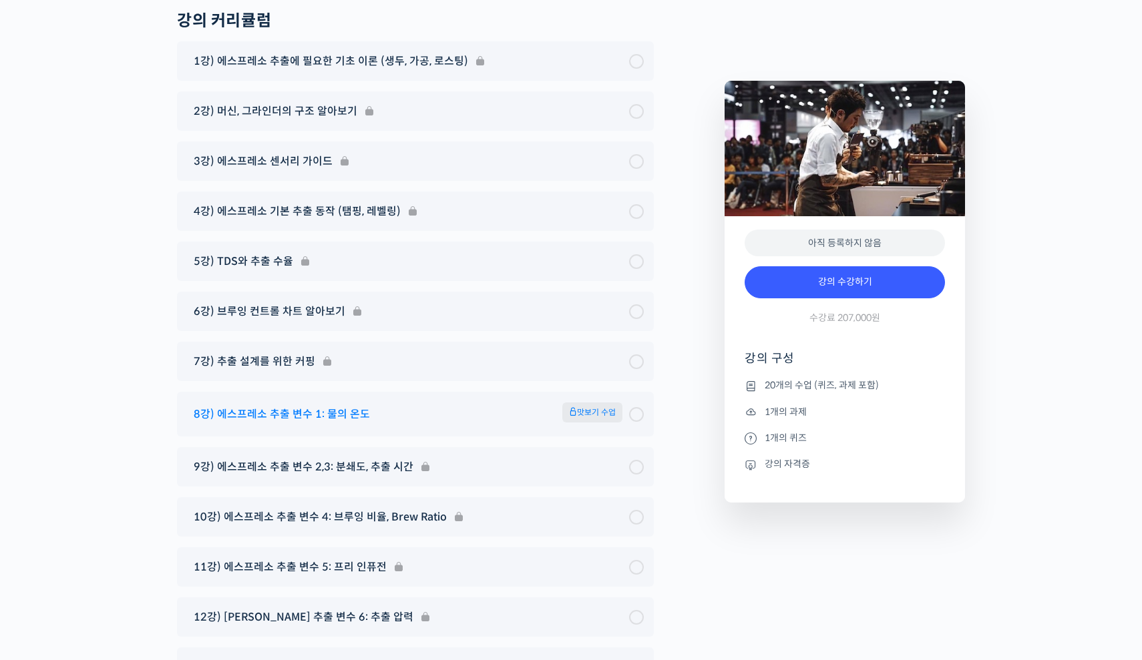
click at [592, 403] on span "맛보기 수업" at bounding box center [592, 413] width 60 height 20
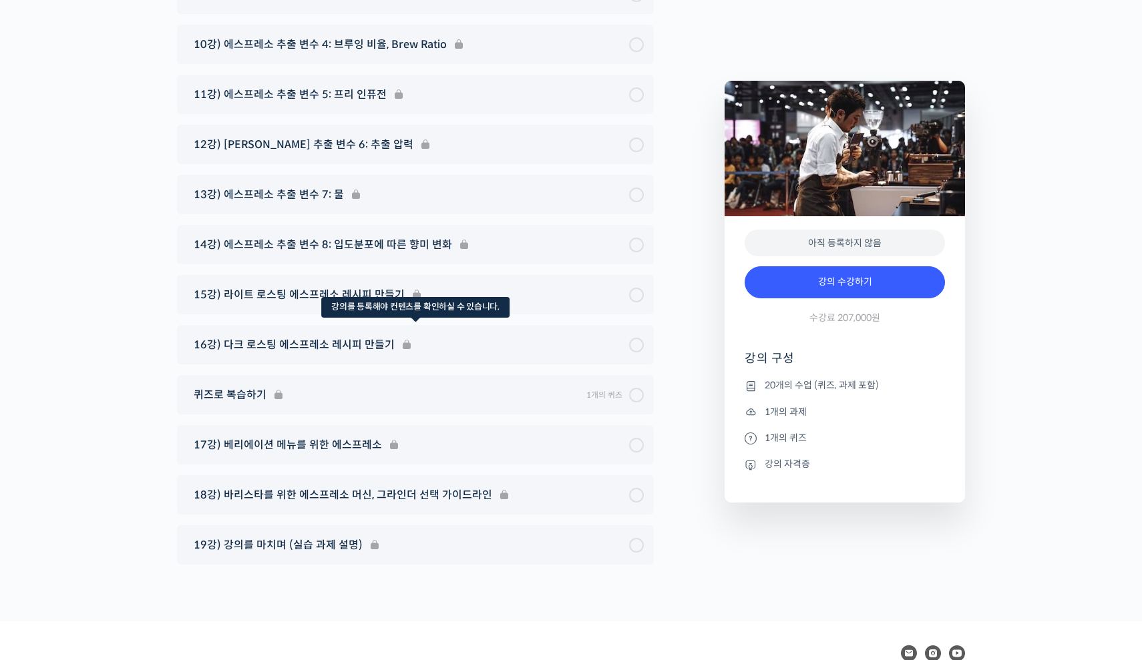
scroll to position [7576, 0]
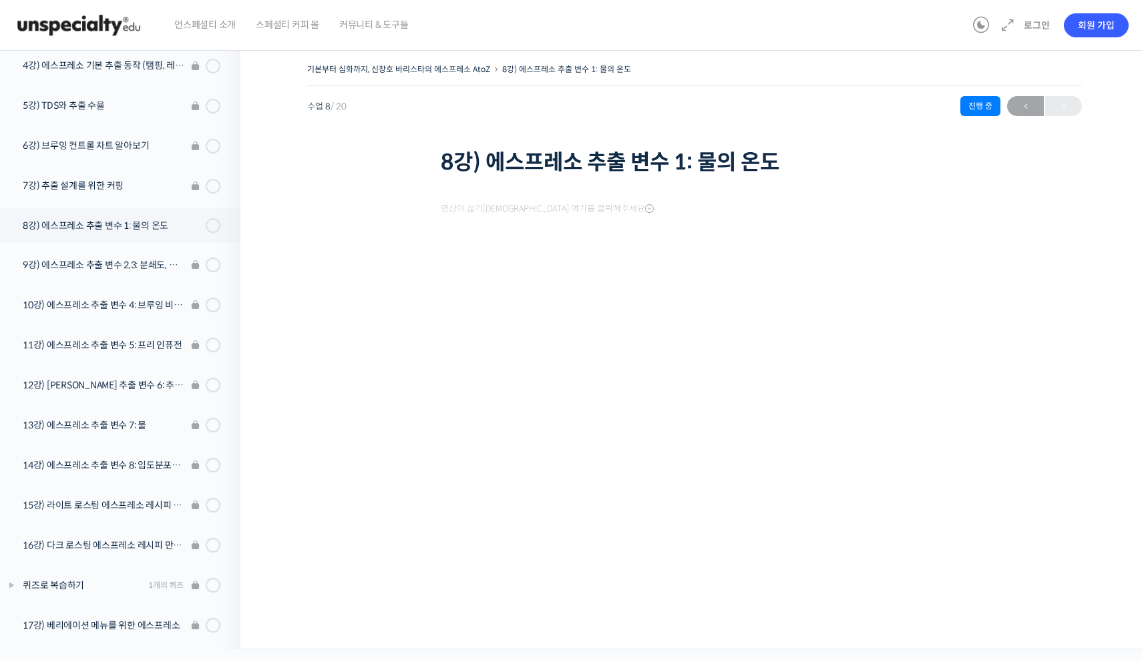
scroll to position [377, 0]
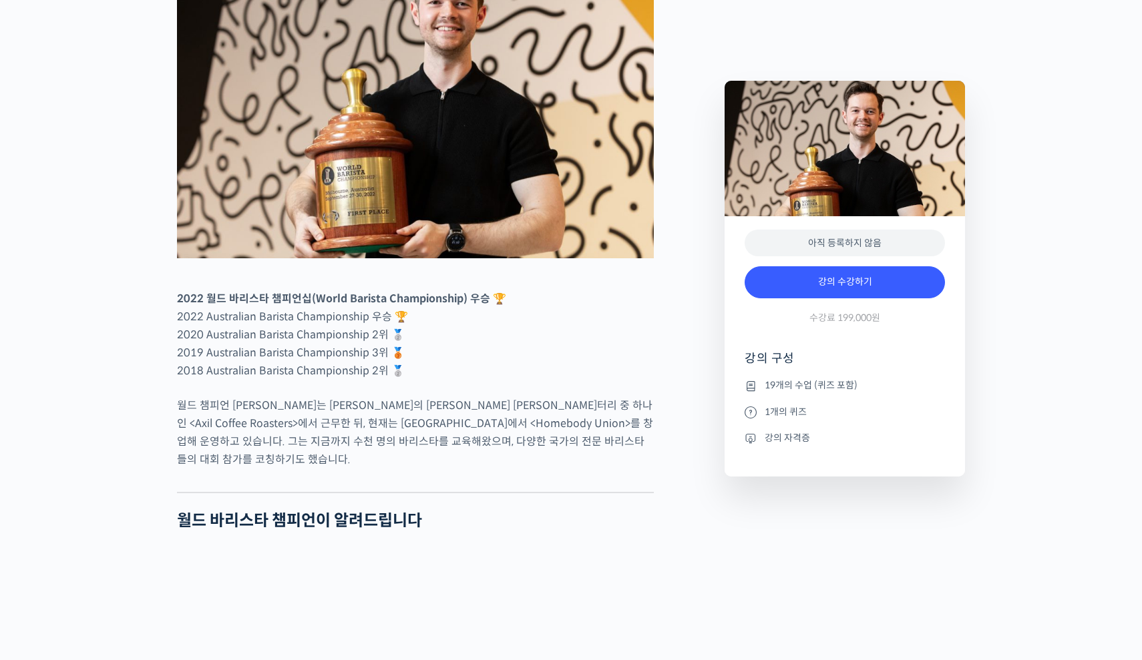
scroll to position [859, 0]
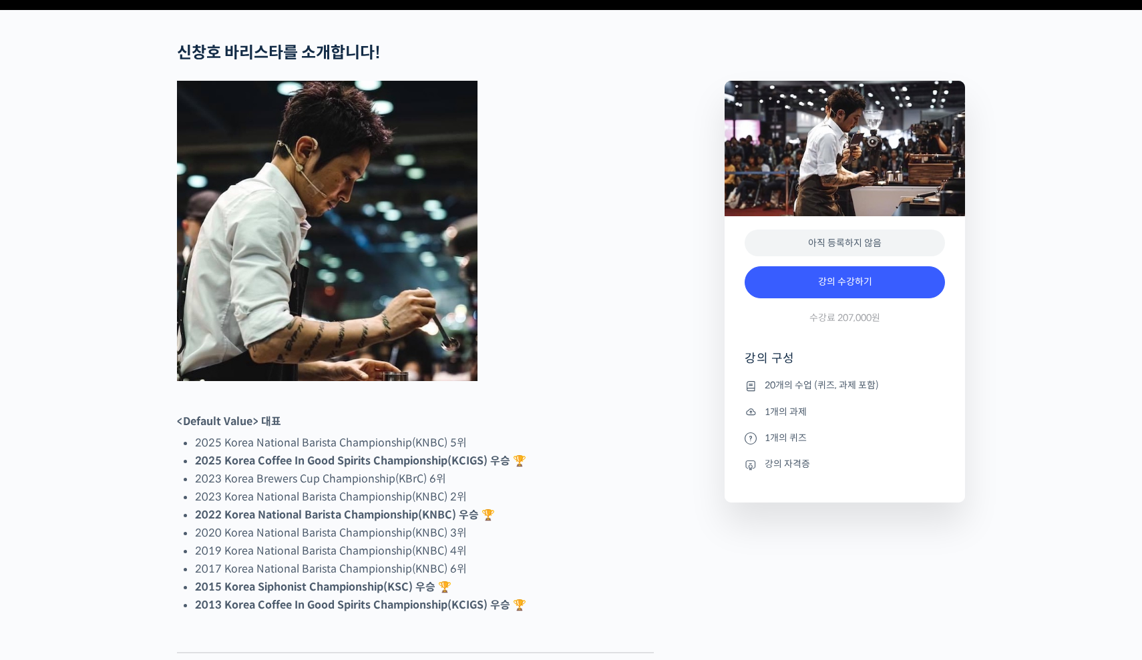
scroll to position [788, 0]
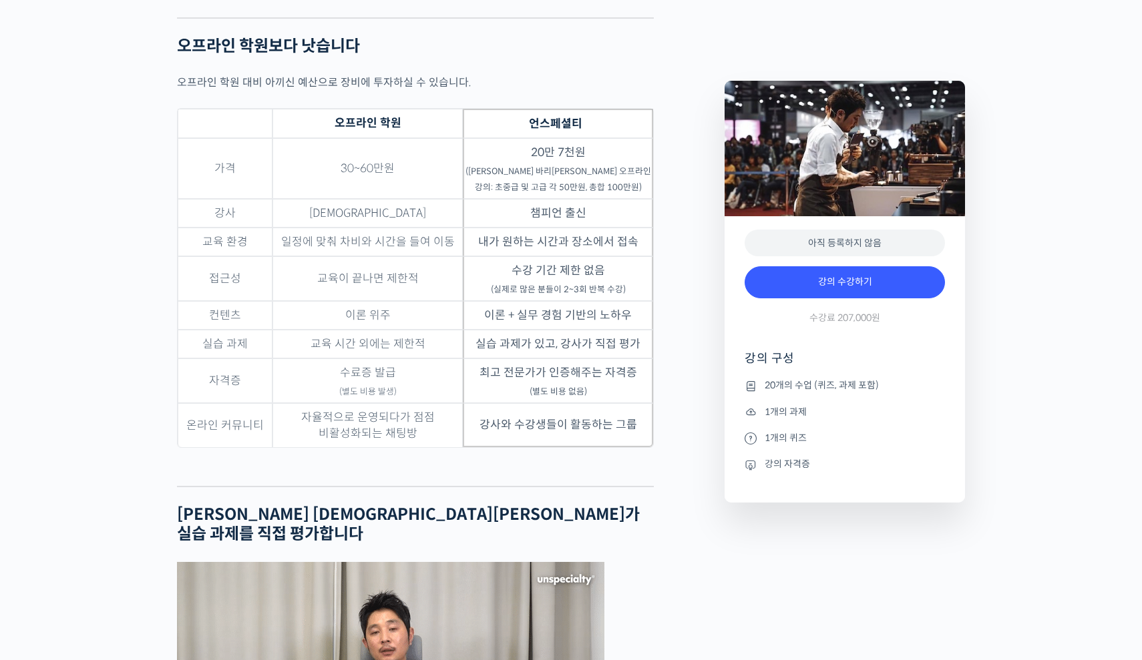
scroll to position [3354, 0]
